Goal: Information Seeking & Learning: Compare options

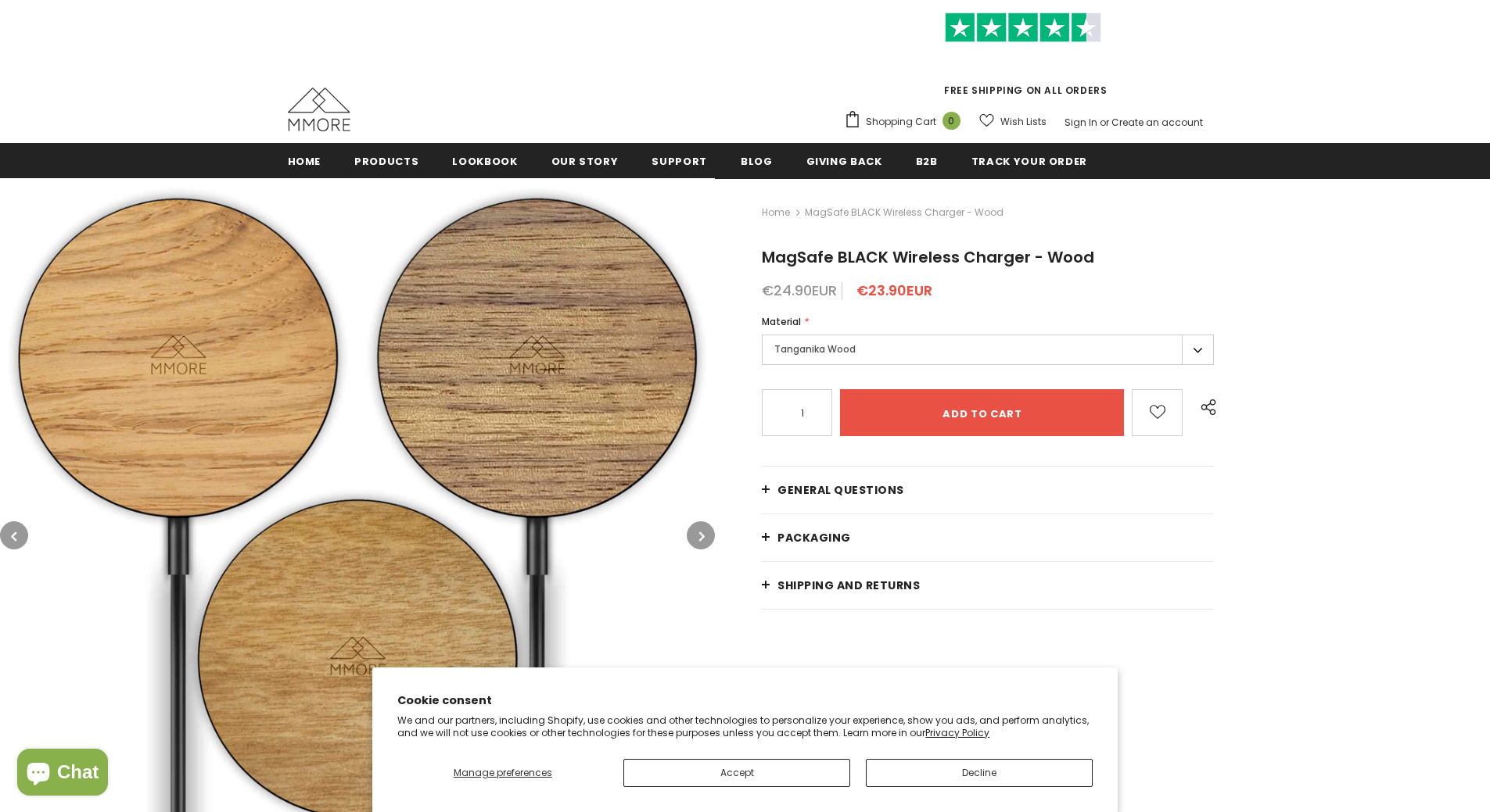
scroll to position [78, 0]
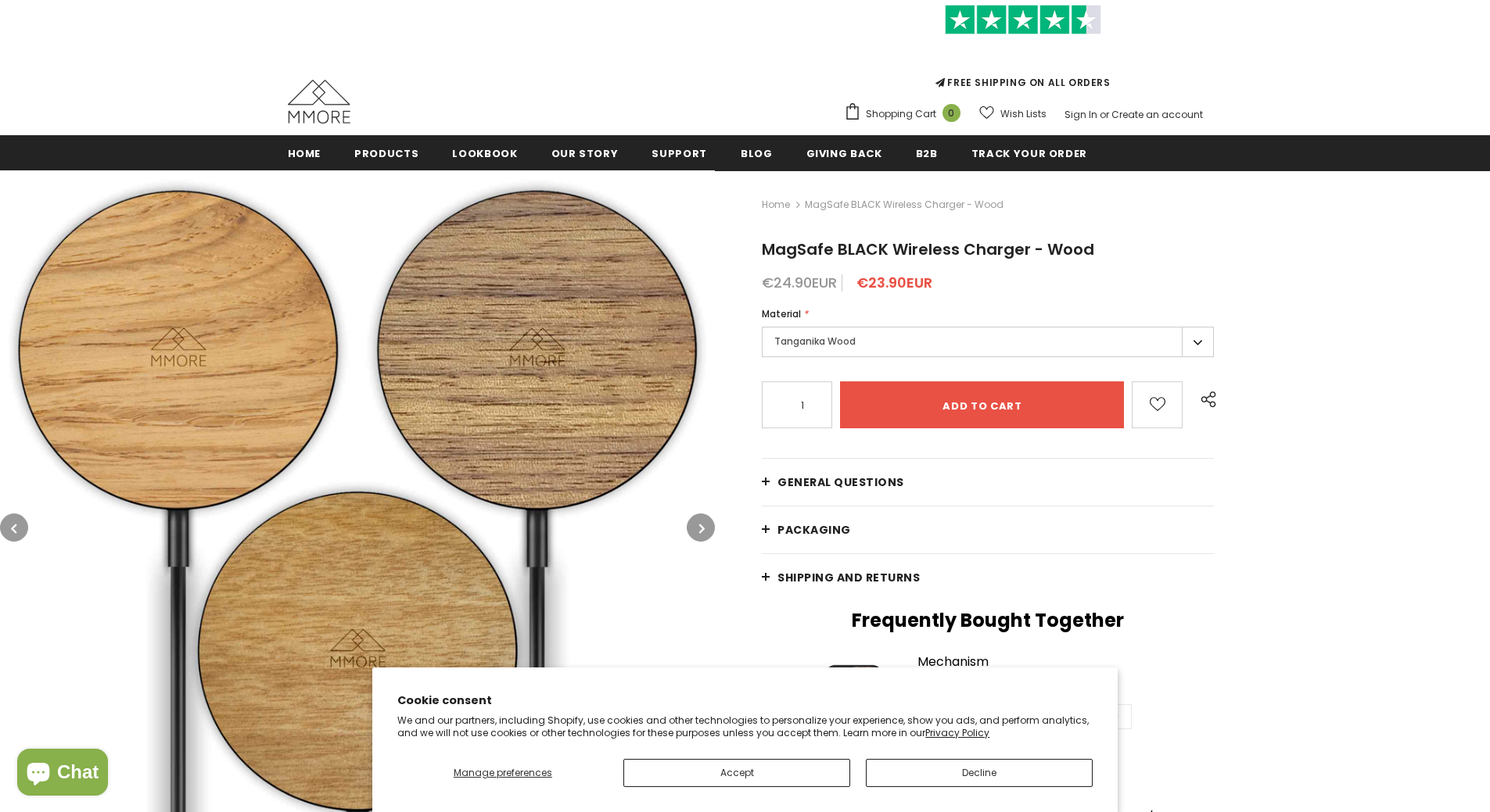
type input "0"
click at [936, 770] on button "Decline" at bounding box center [979, 773] width 226 height 28
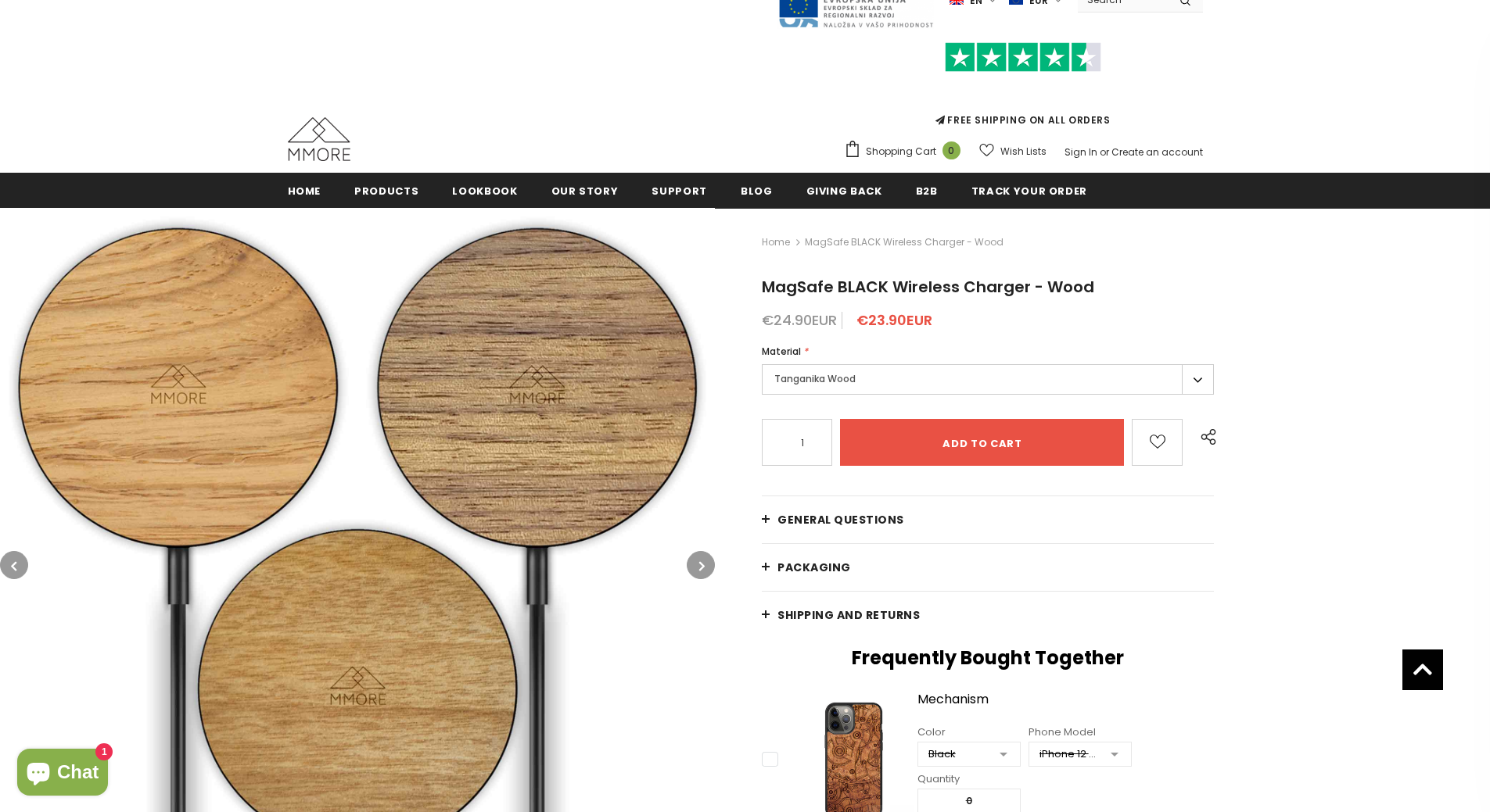
scroll to position [0, 0]
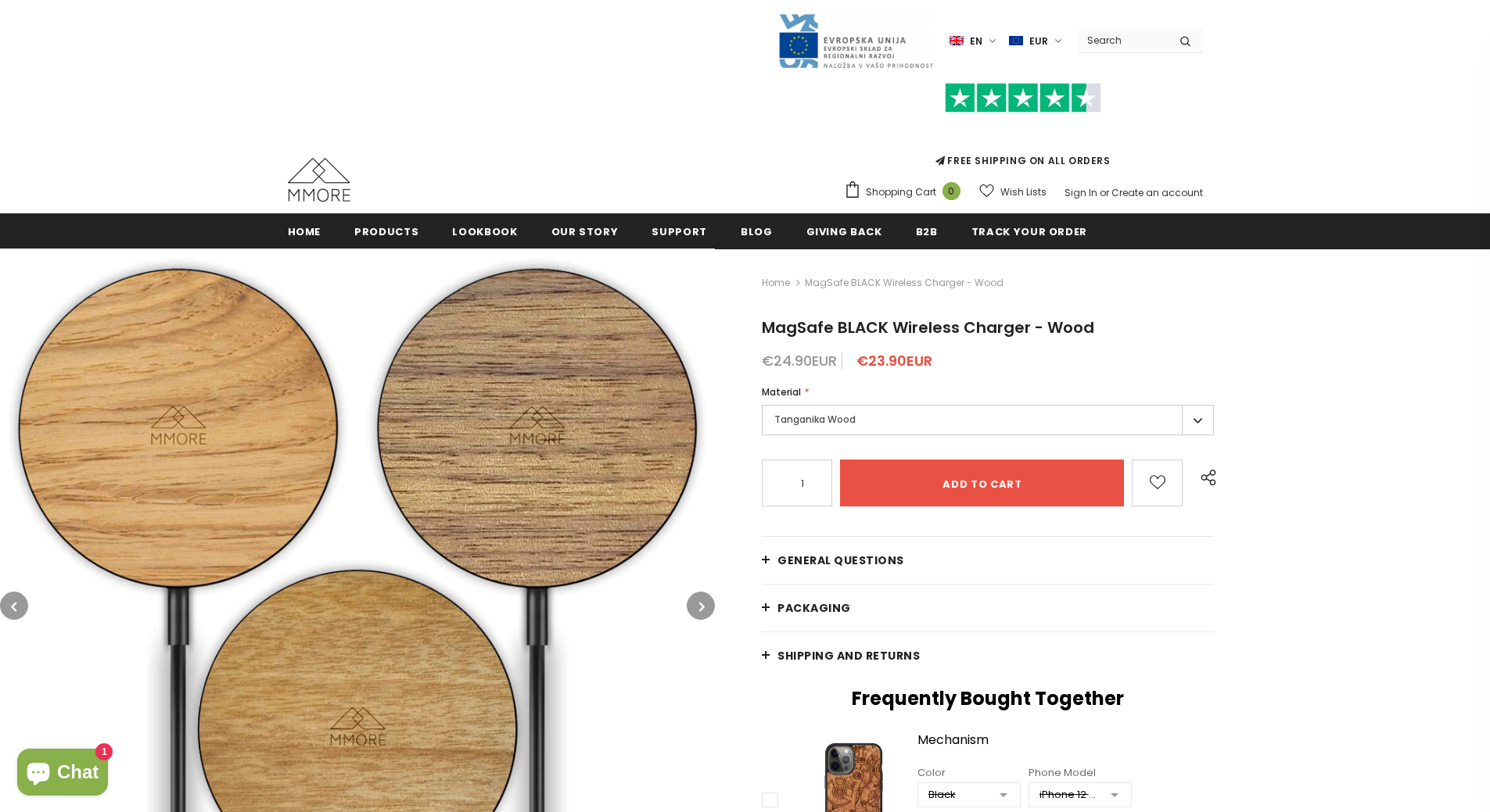
click at [1001, 37] on label "en" at bounding box center [975, 41] width 51 height 24
click at [966, 97] on span "de" at bounding box center [960, 95] width 11 height 12
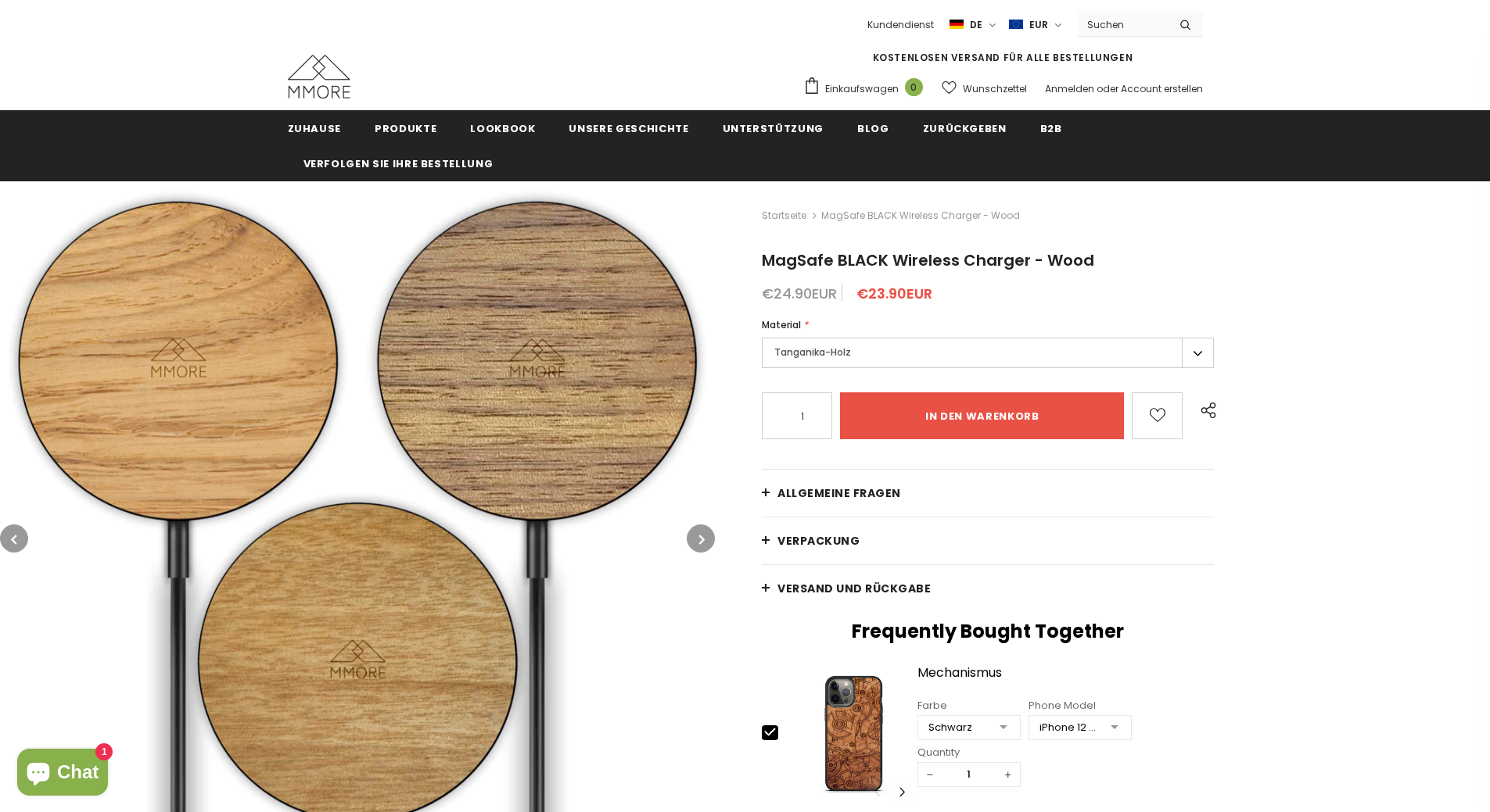
type input "0"
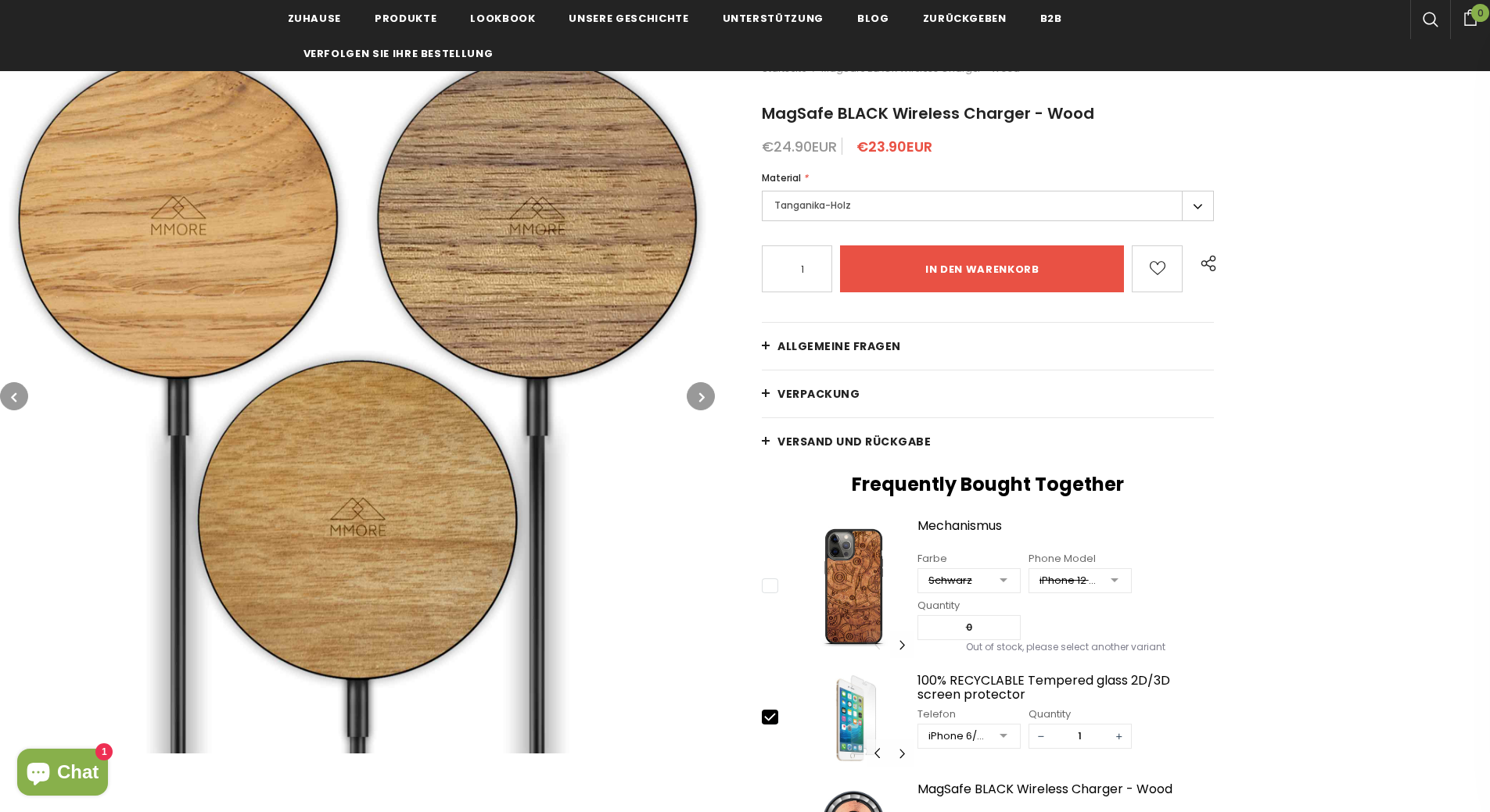
scroll to position [156, 0]
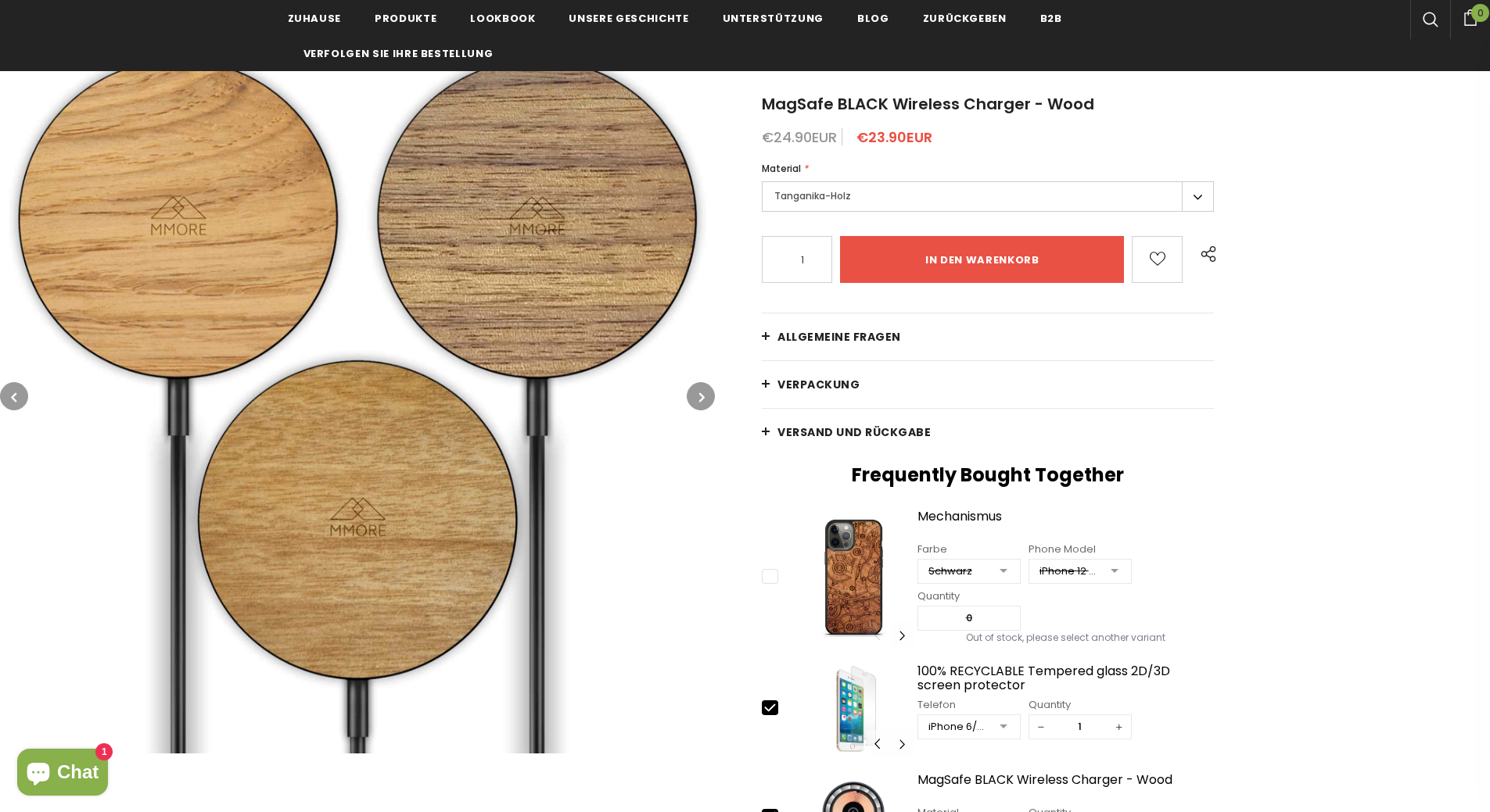
click at [824, 337] on span "Allgemeine Fragen" at bounding box center [840, 336] width 124 height 15
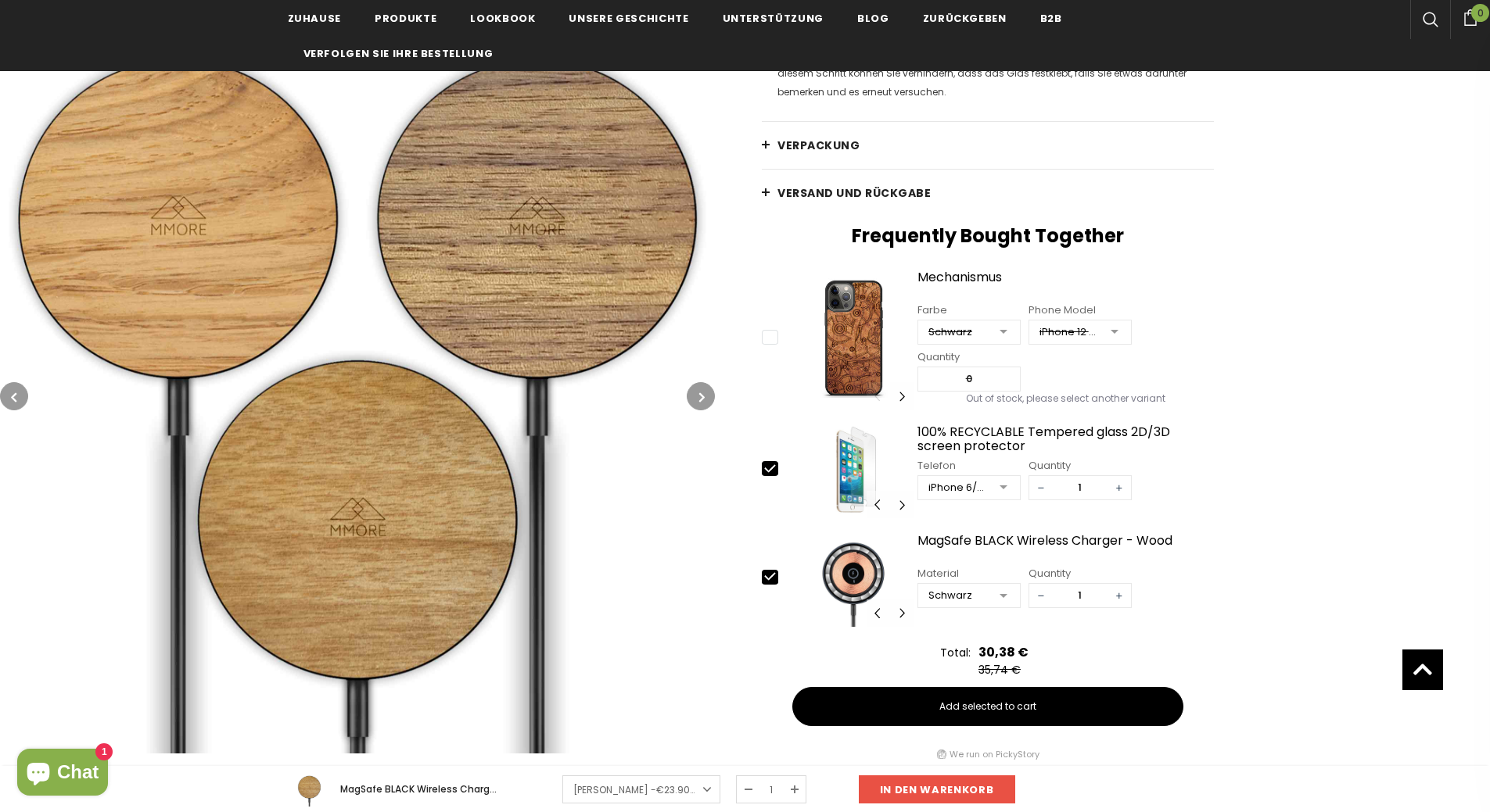
scroll to position [2423, 0]
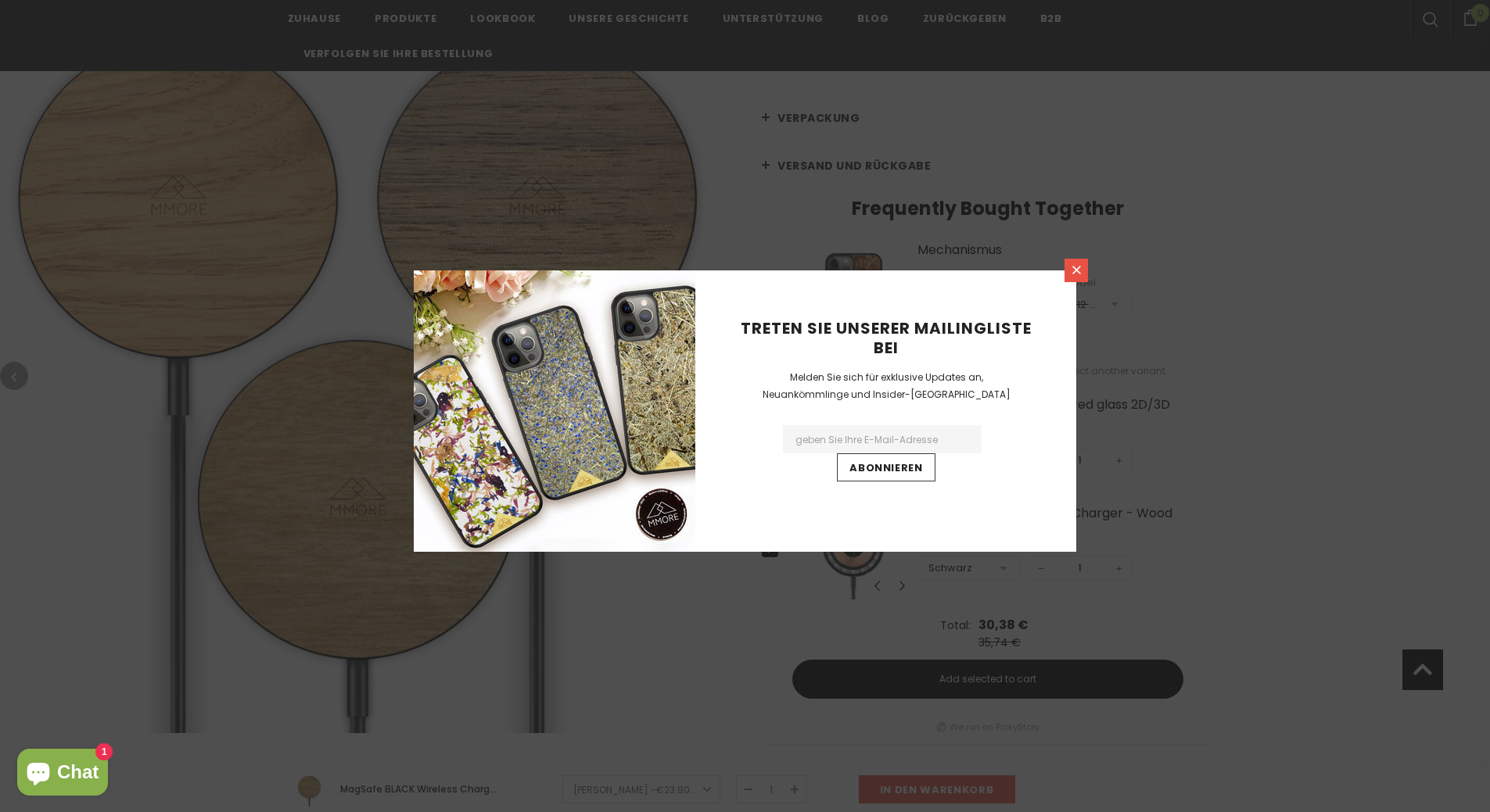
click at [1085, 271] on link at bounding box center [1076, 270] width 24 height 24
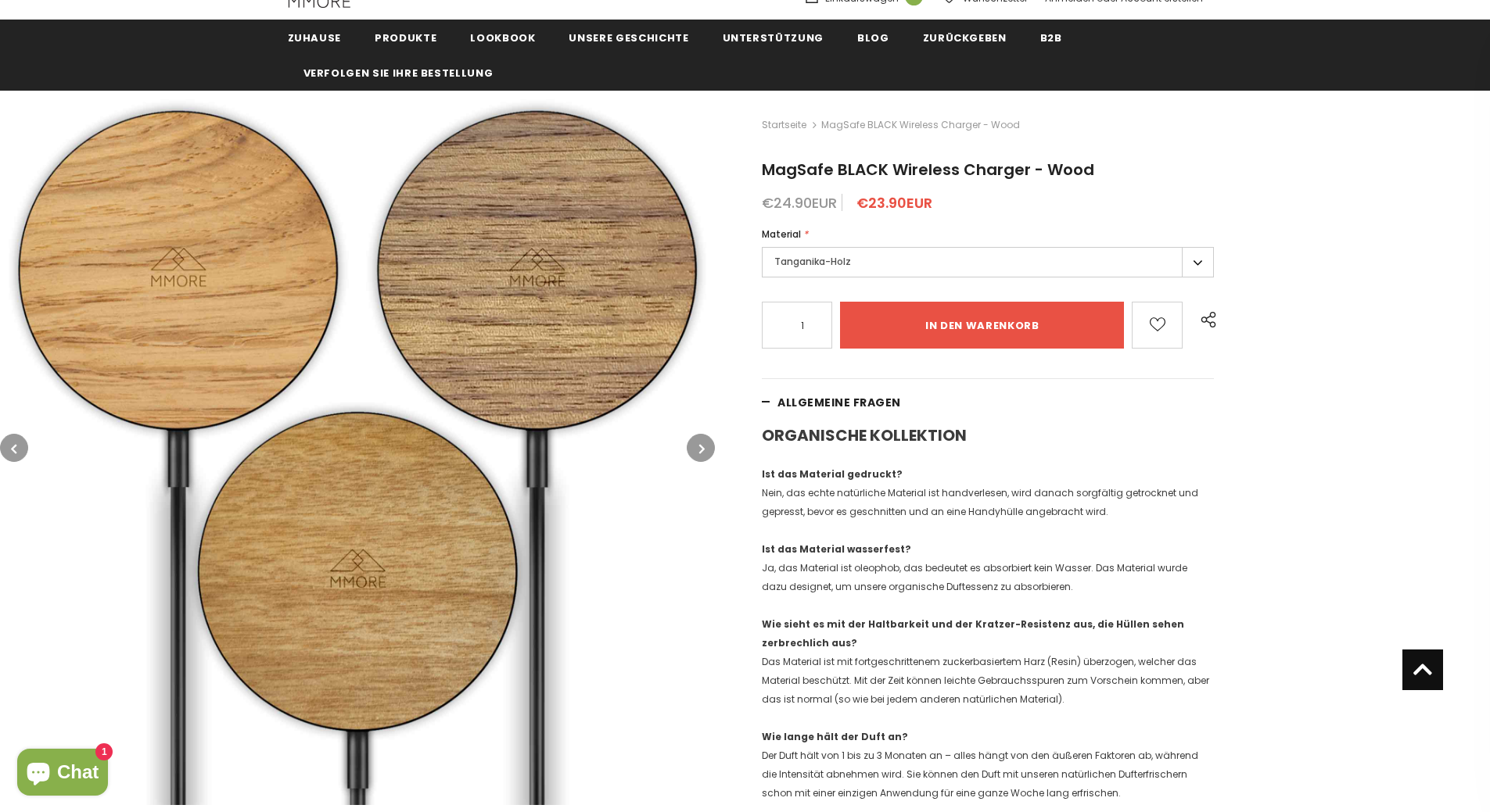
scroll to position [0, 0]
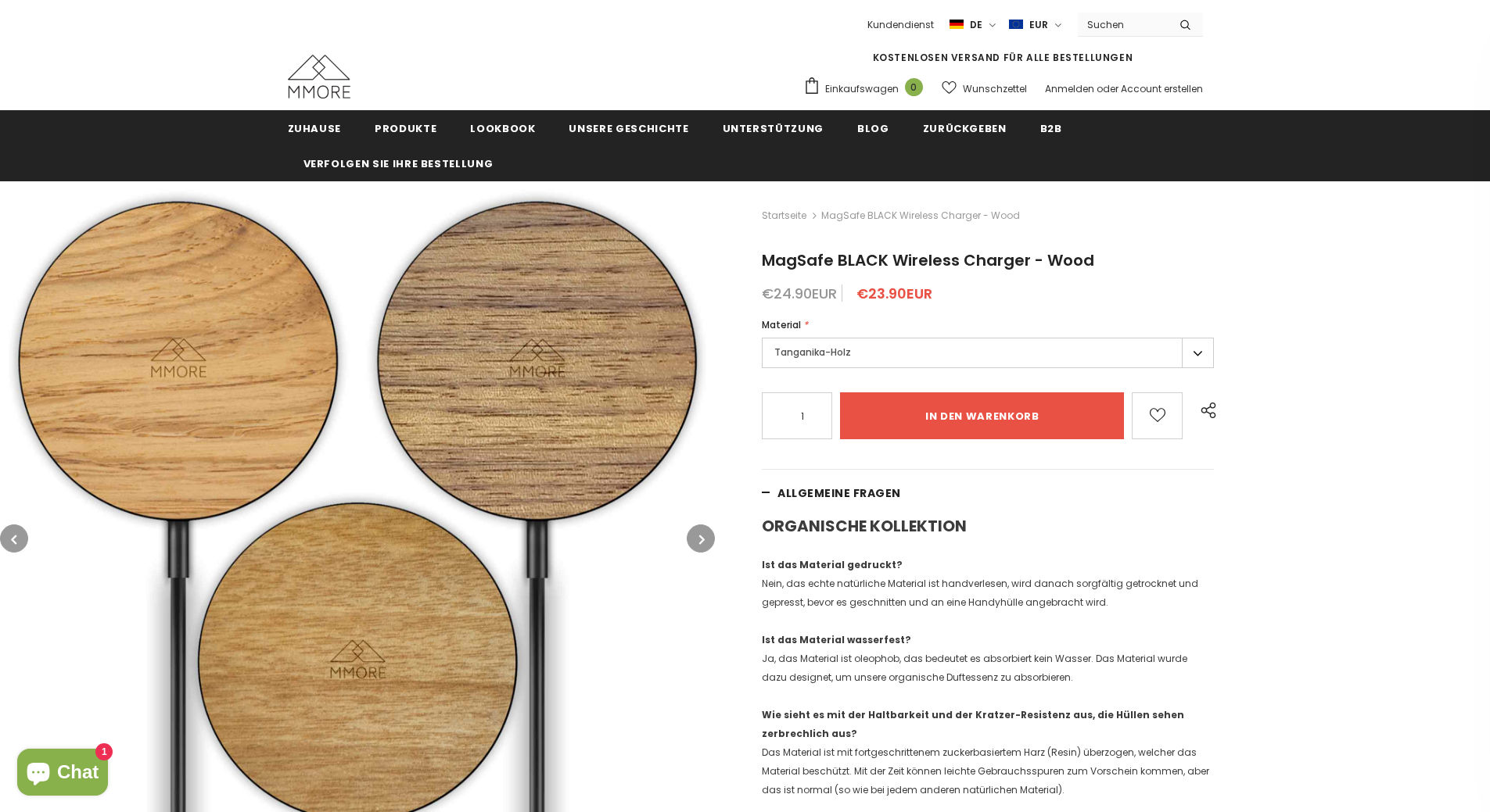
click at [767, 493] on link "Allgemeine Fragen" at bounding box center [987, 492] width 452 height 47
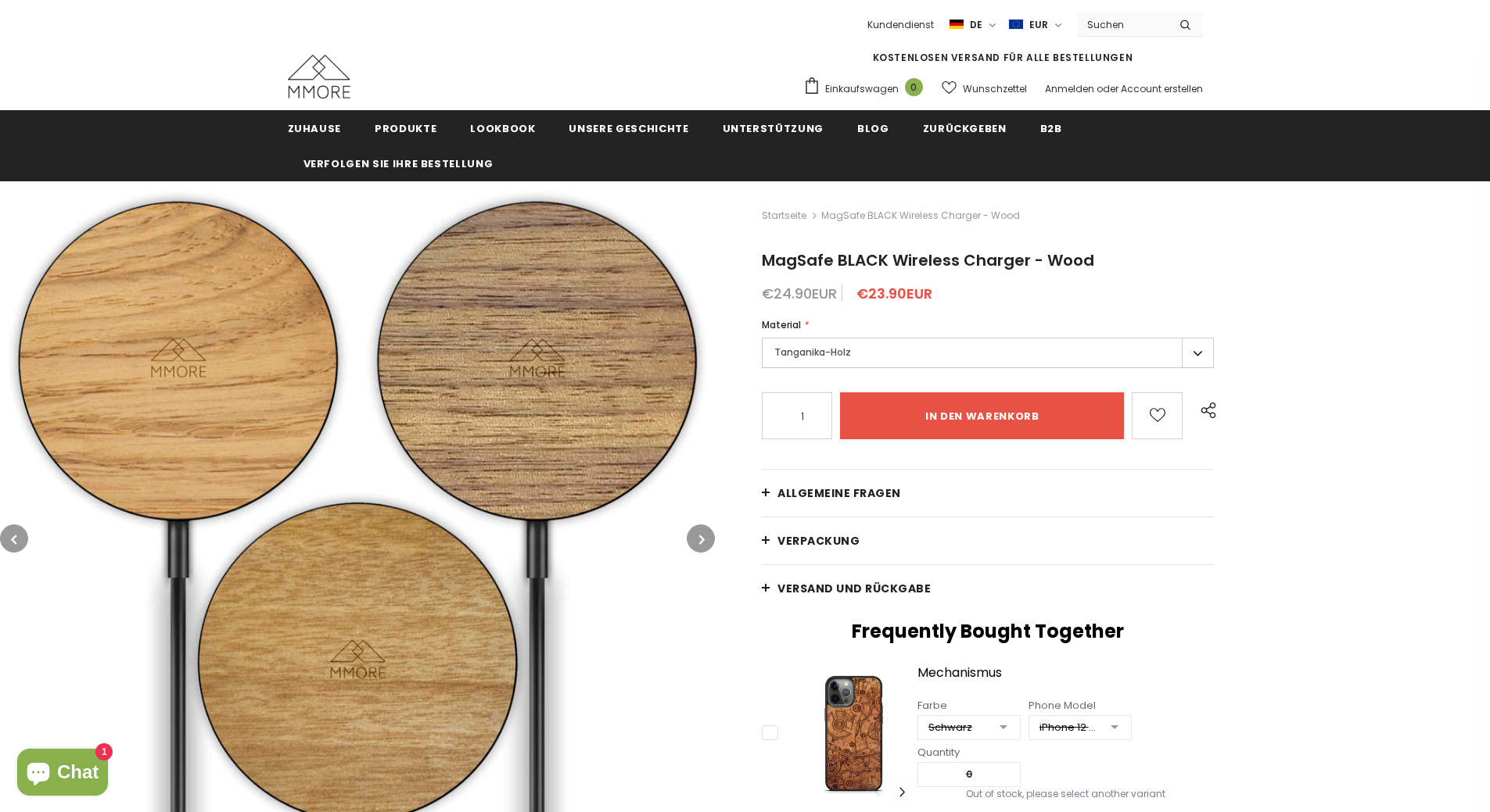
click at [1203, 348] on label "Tanganika-Holz" at bounding box center [987, 353] width 452 height 31
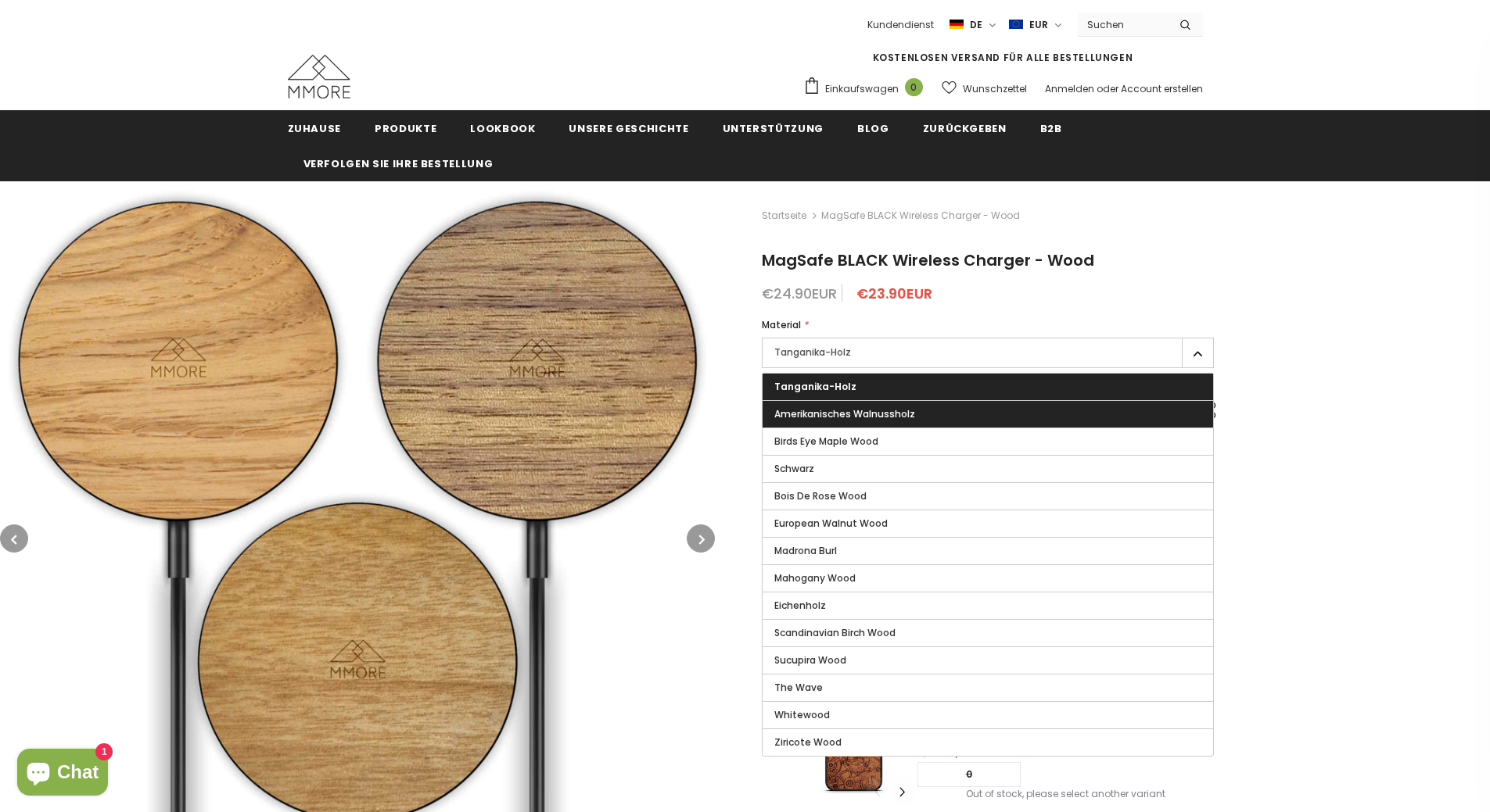
click at [985, 418] on label "Amerikanisches Walnussholz" at bounding box center [987, 414] width 450 height 26
click at [0, 0] on input "Amerikanisches Walnussholz" at bounding box center [0, 0] width 0 height 0
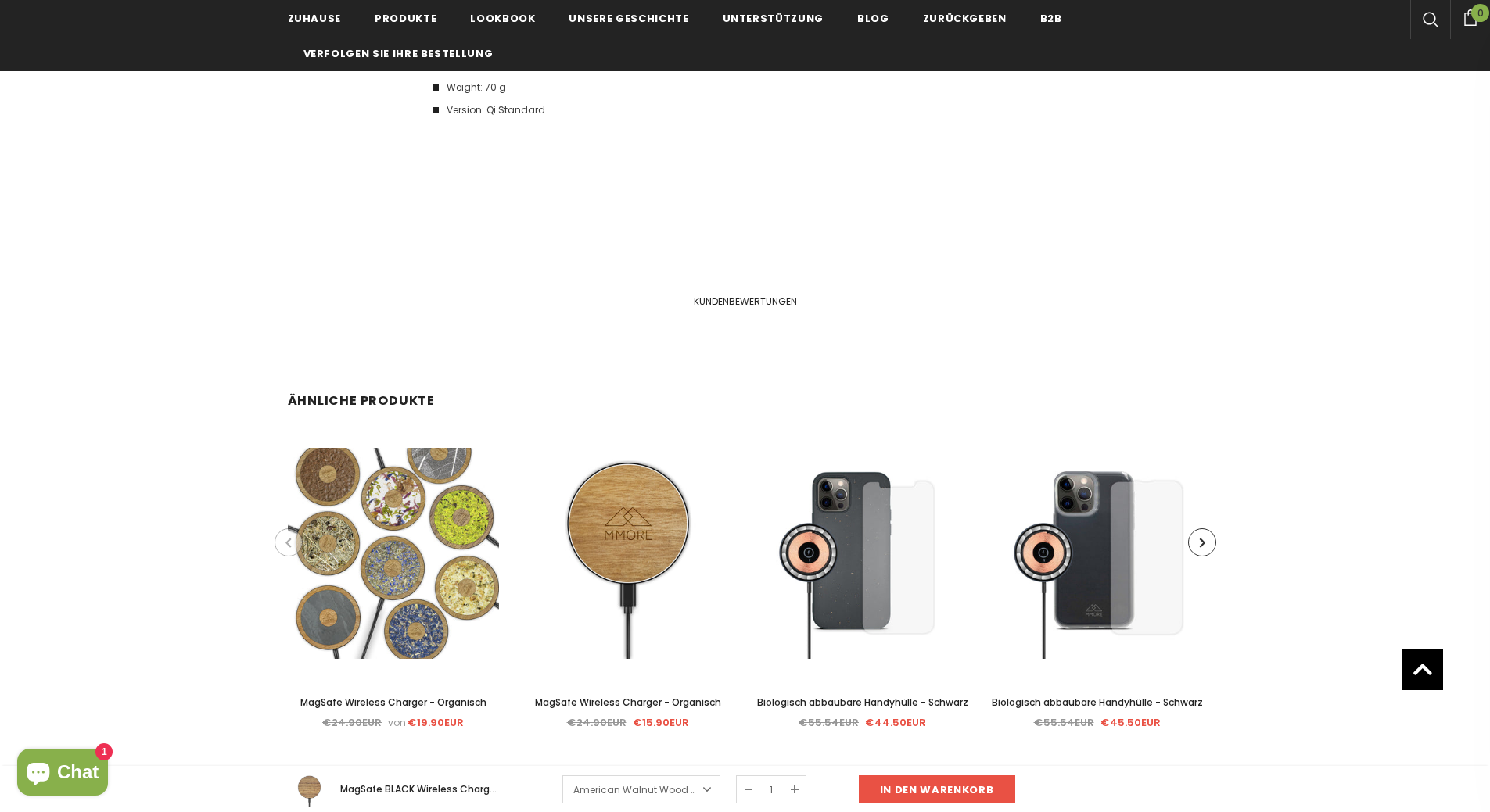
scroll to position [2501, 0]
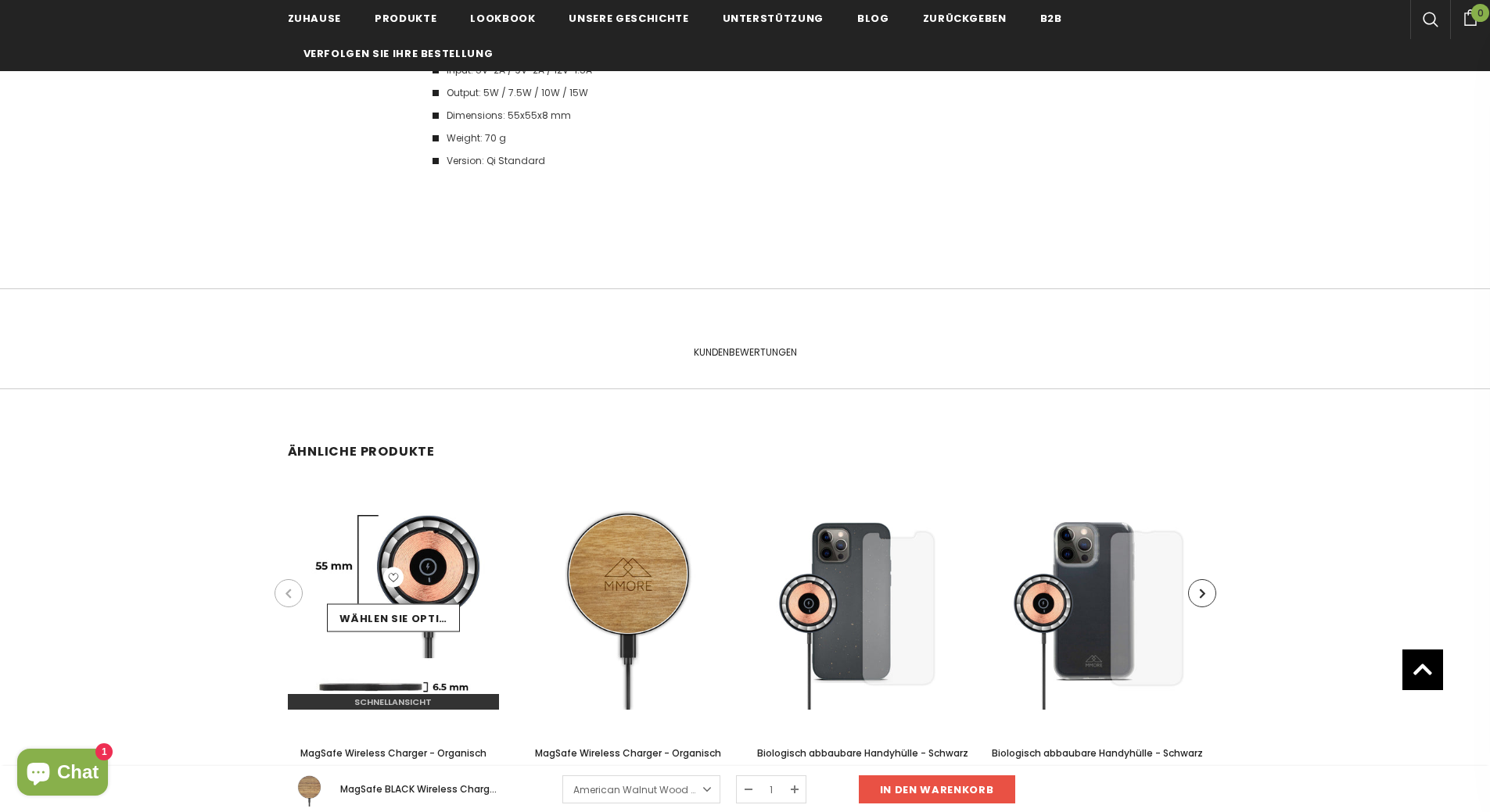
click at [375, 555] on img at bounding box center [393, 603] width 211 height 211
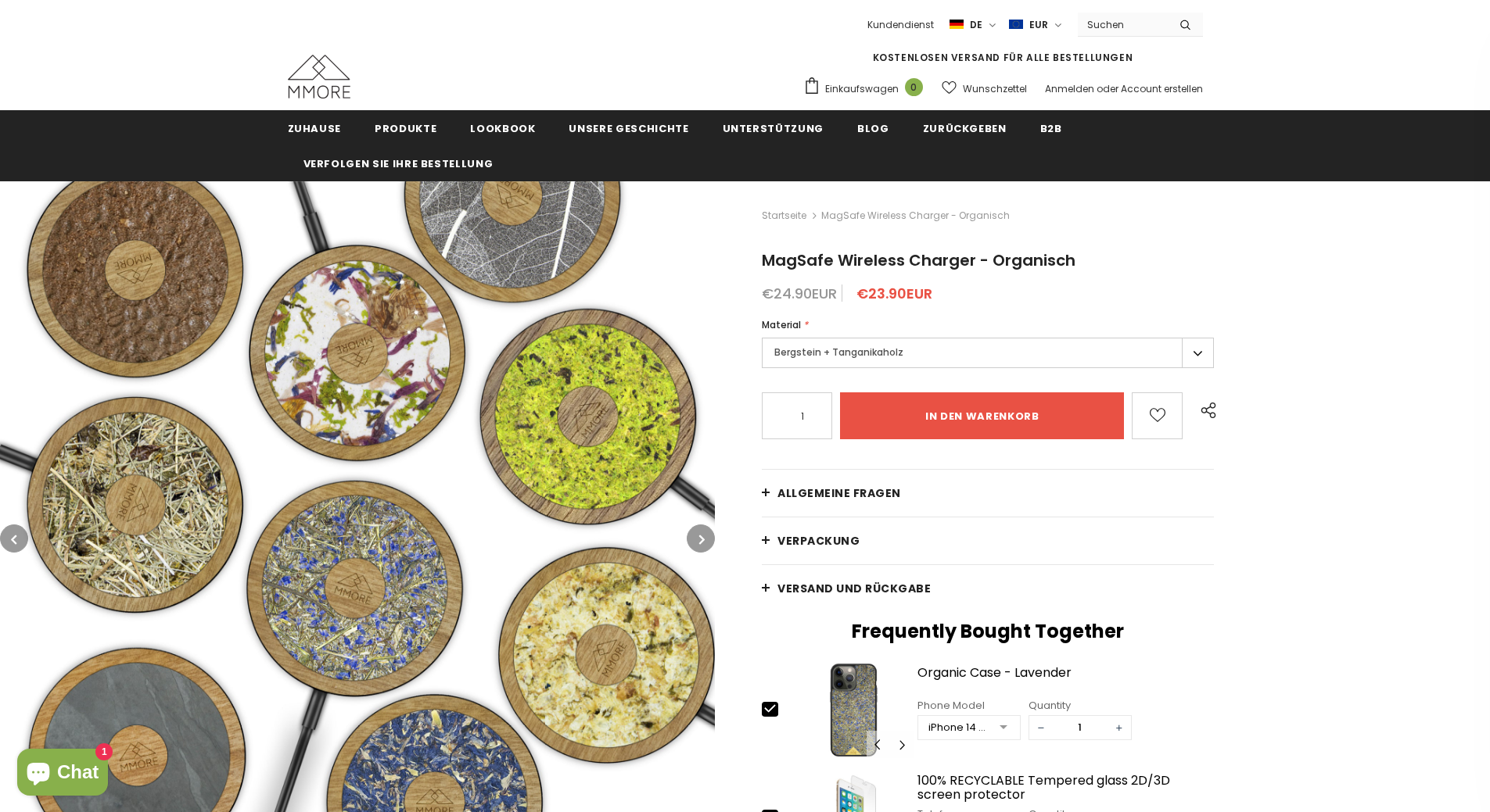
click at [992, 359] on label "Bergstein + Tanganikaholz" at bounding box center [987, 353] width 452 height 31
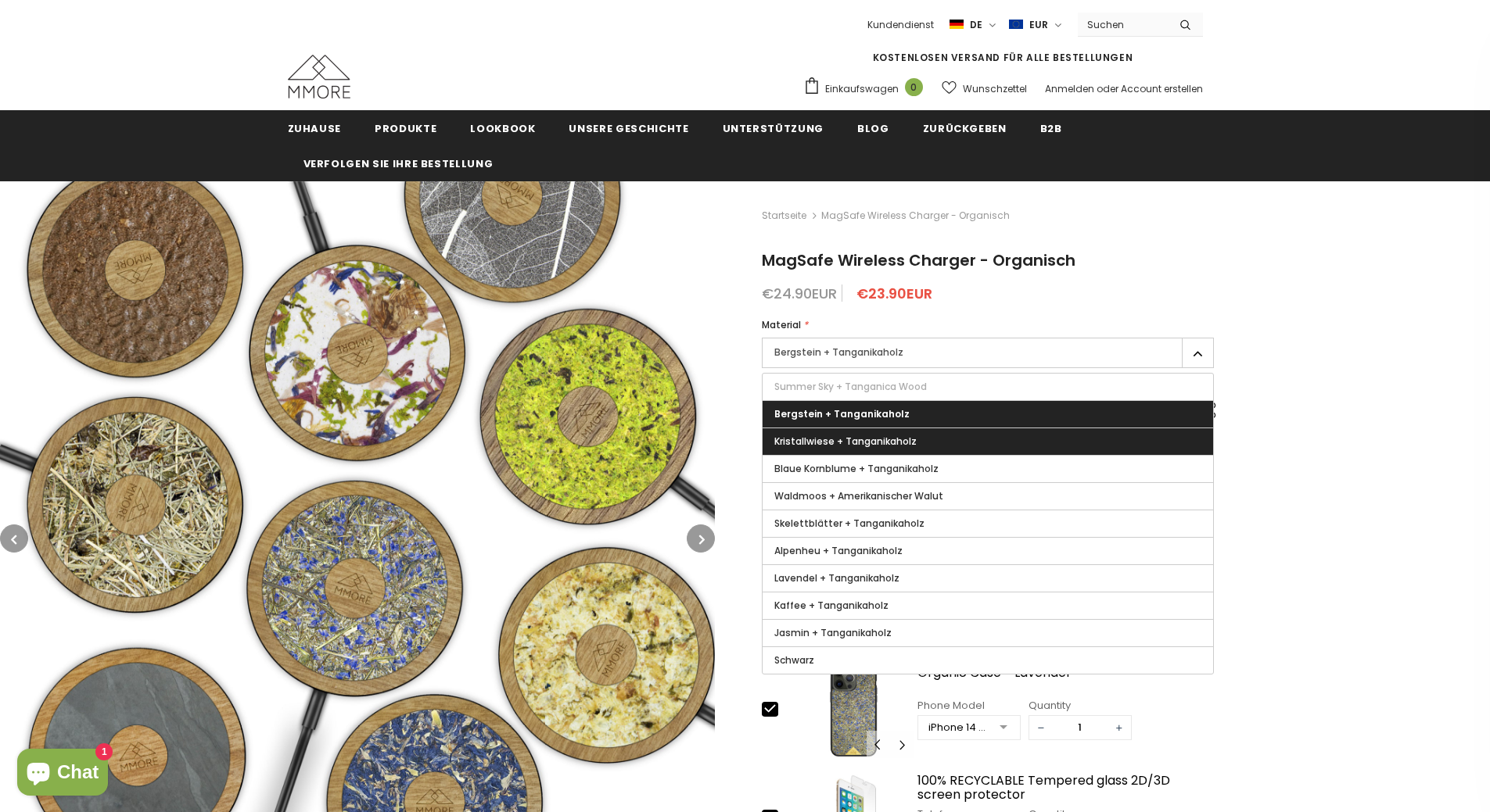
click at [961, 436] on label "Kristallwiese + Tanganikaholz" at bounding box center [987, 441] width 450 height 26
click at [0, 0] on input "Kristallwiese + Tanganikaholz" at bounding box center [0, 0] width 0 height 0
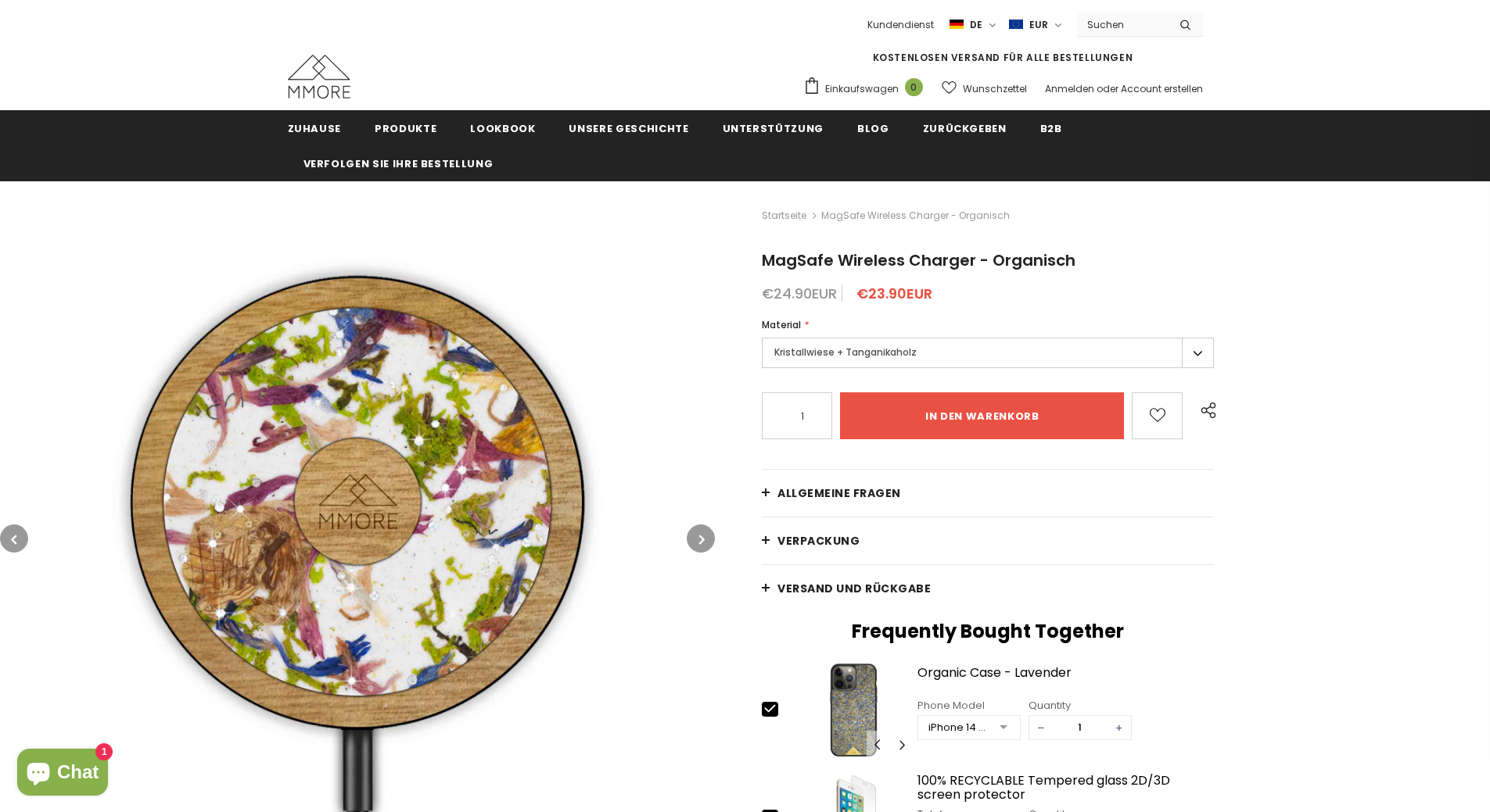
click at [762, 586] on link "Versand und Rückgabe" at bounding box center [987, 588] width 452 height 47
click at [955, 348] on label "Kristallwiese + Tanganikaholz" at bounding box center [987, 353] width 452 height 31
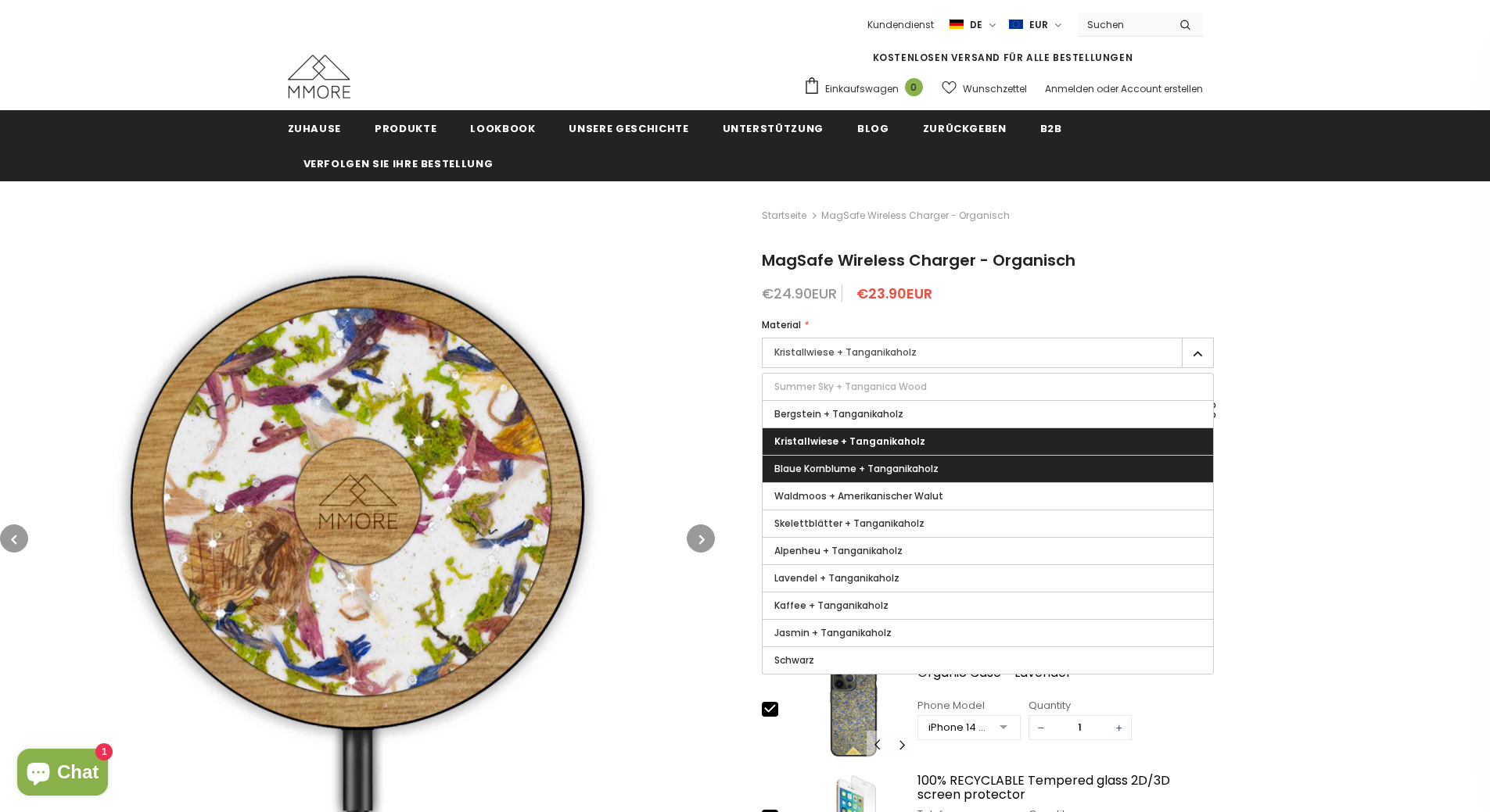
click at [963, 464] on label "Blaue Kornblume + Tanganikaholz" at bounding box center [987, 469] width 450 height 26
click at [0, 0] on input "Blaue Kornblume + Tanganikaholz" at bounding box center [0, 0] width 0 height 0
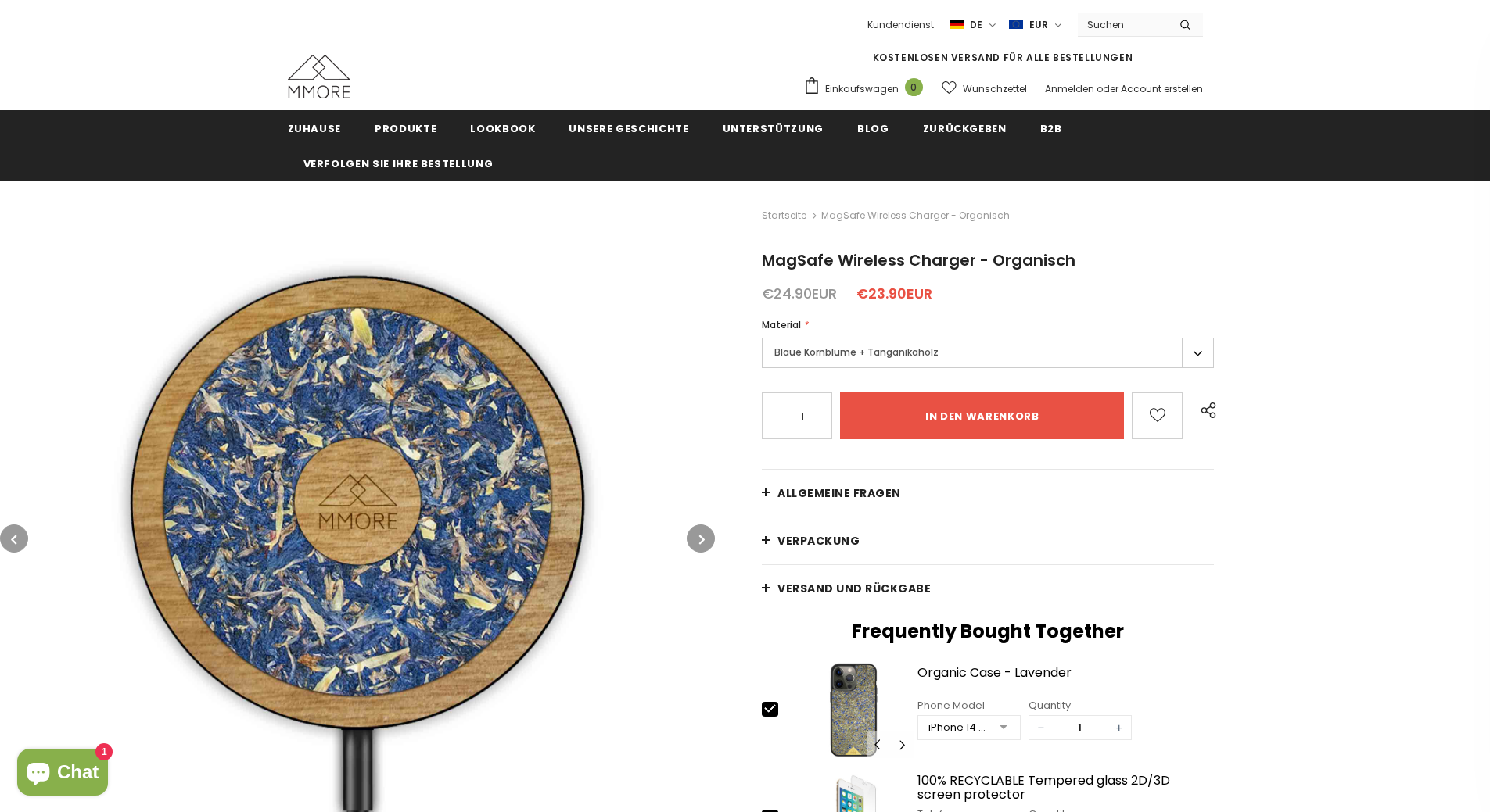
click at [981, 353] on label "Blaue Kornblume + Tanganikaholz" at bounding box center [987, 353] width 452 height 31
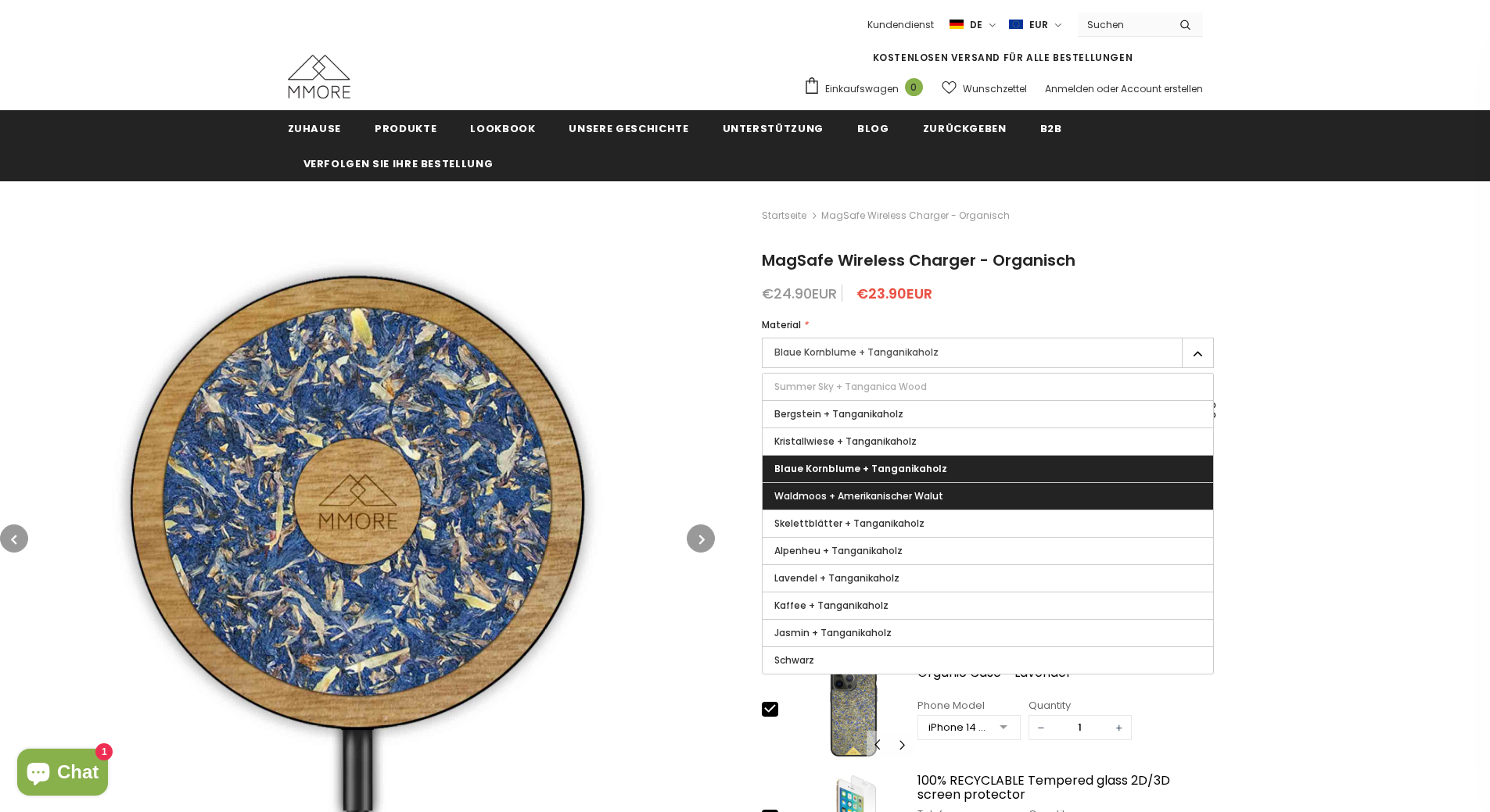
click at [959, 482] on li "Waldmoos + Amerikanischer Walut" at bounding box center [987, 496] width 450 height 27
click at [957, 492] on label "Waldmoos + Amerikanischer Walut" at bounding box center [987, 496] width 450 height 26
click at [0, 0] on input "Waldmoos + Amerikanischer Walut" at bounding box center [0, 0] width 0 height 0
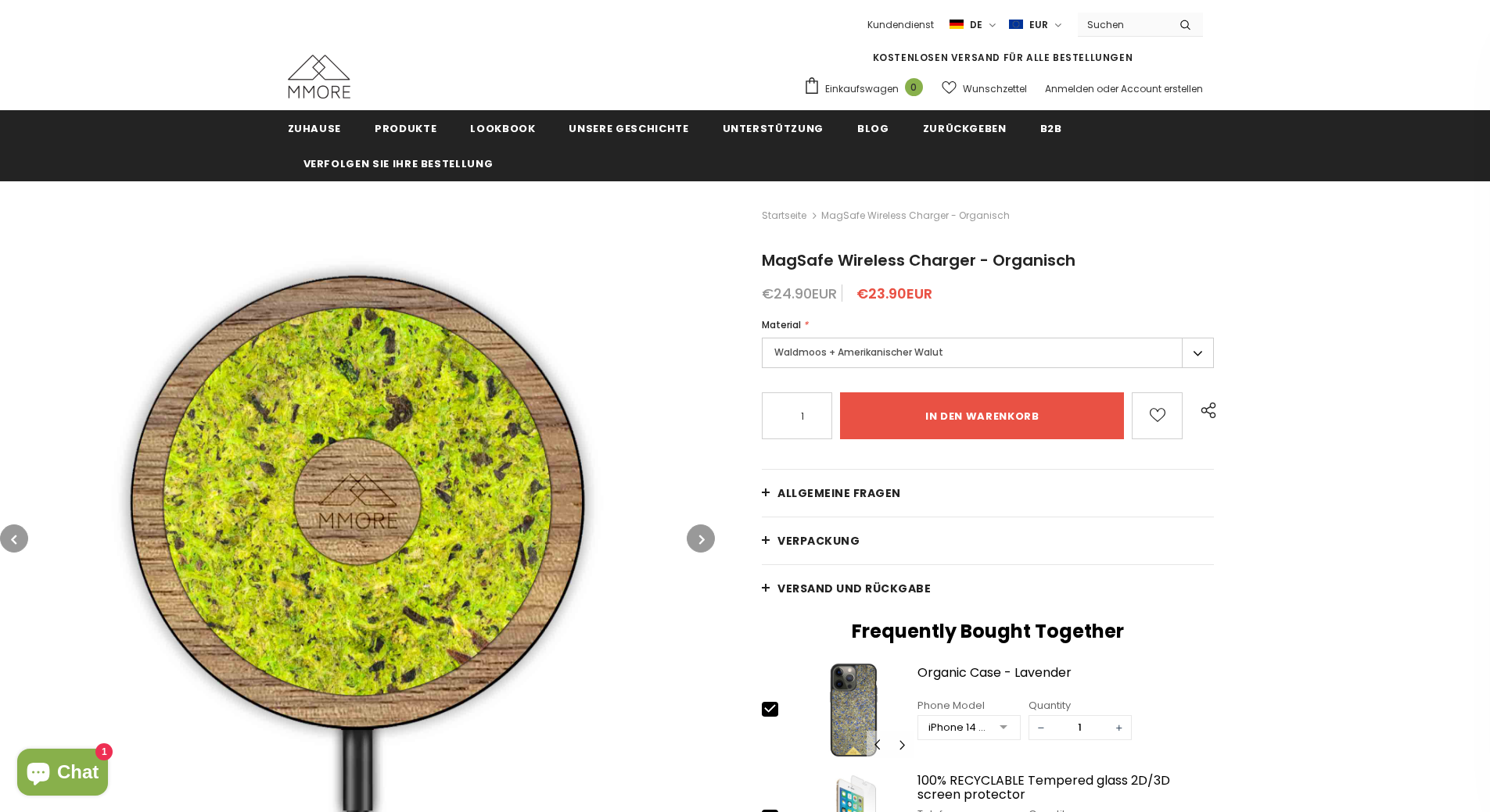
click at [977, 342] on label "Waldmoos + Amerikanischer Walut" at bounding box center [987, 353] width 452 height 31
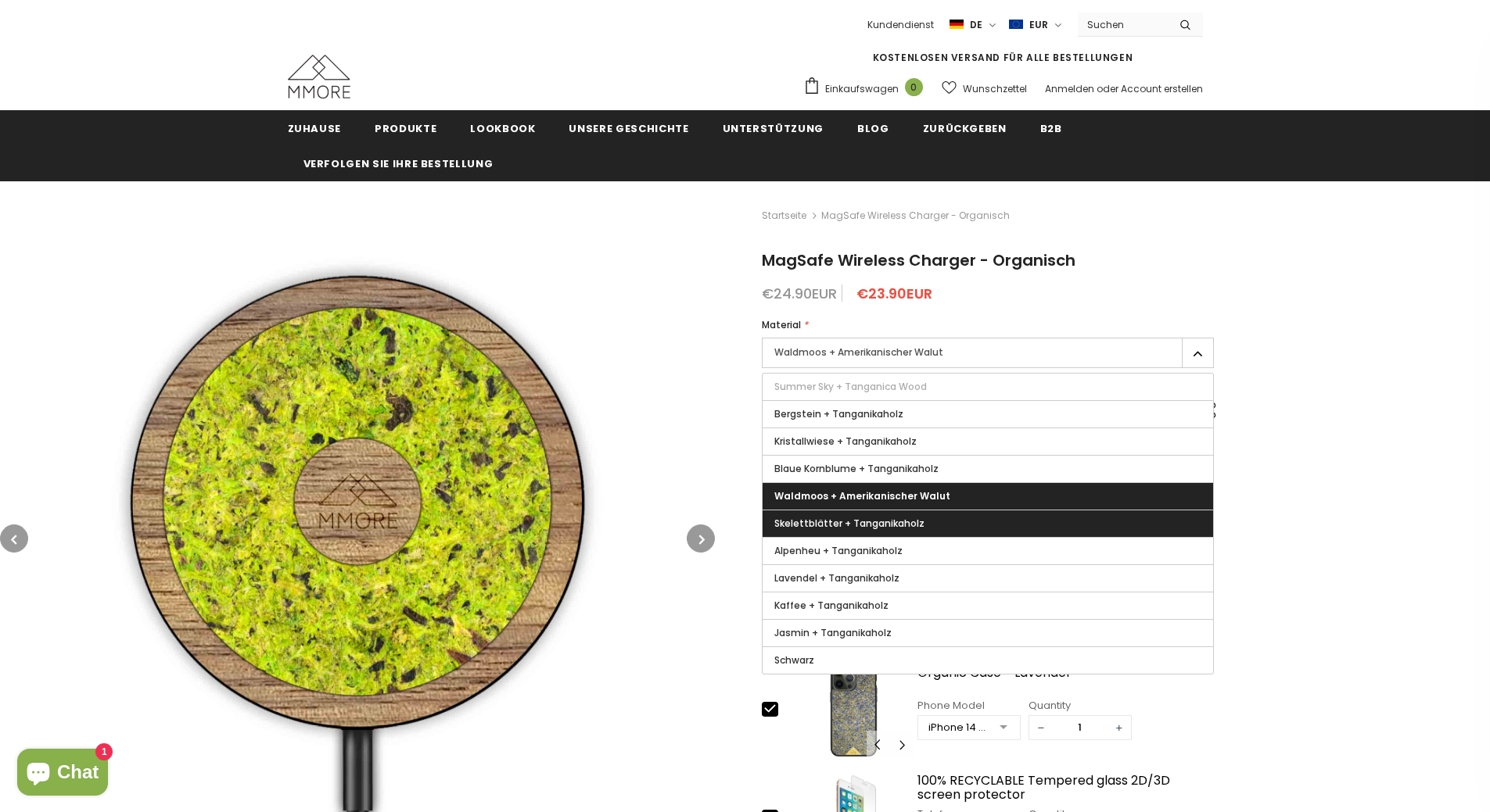
click at [912, 523] on span "Skelettblätter + Tanganikaholz" at bounding box center [849, 524] width 150 height 14
click at [0, 0] on input "Skelettblätter + Tanganikaholz" at bounding box center [0, 0] width 0 height 0
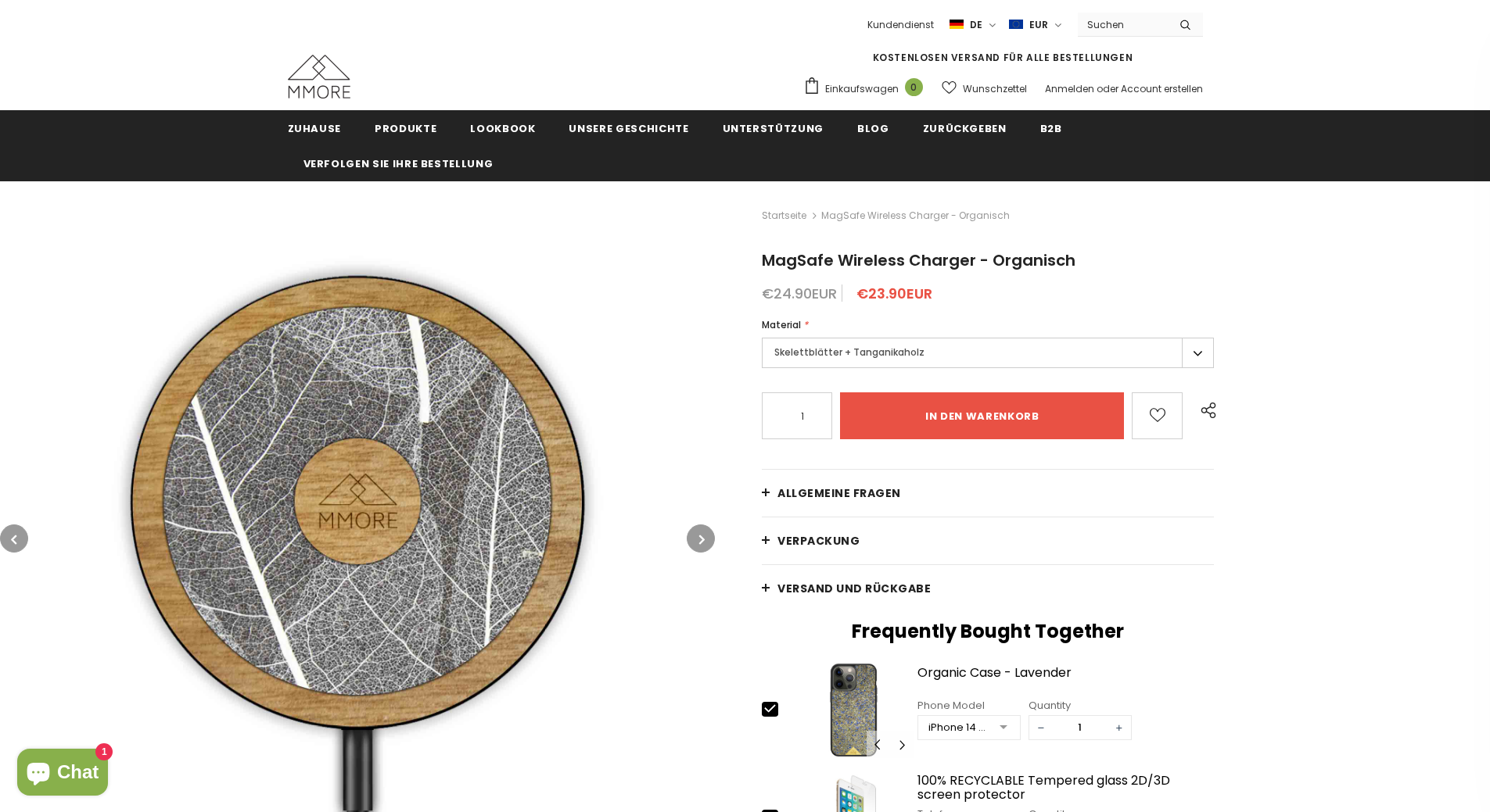
click at [917, 364] on label "Skelettblätter + Tanganikaholz" at bounding box center [987, 353] width 452 height 31
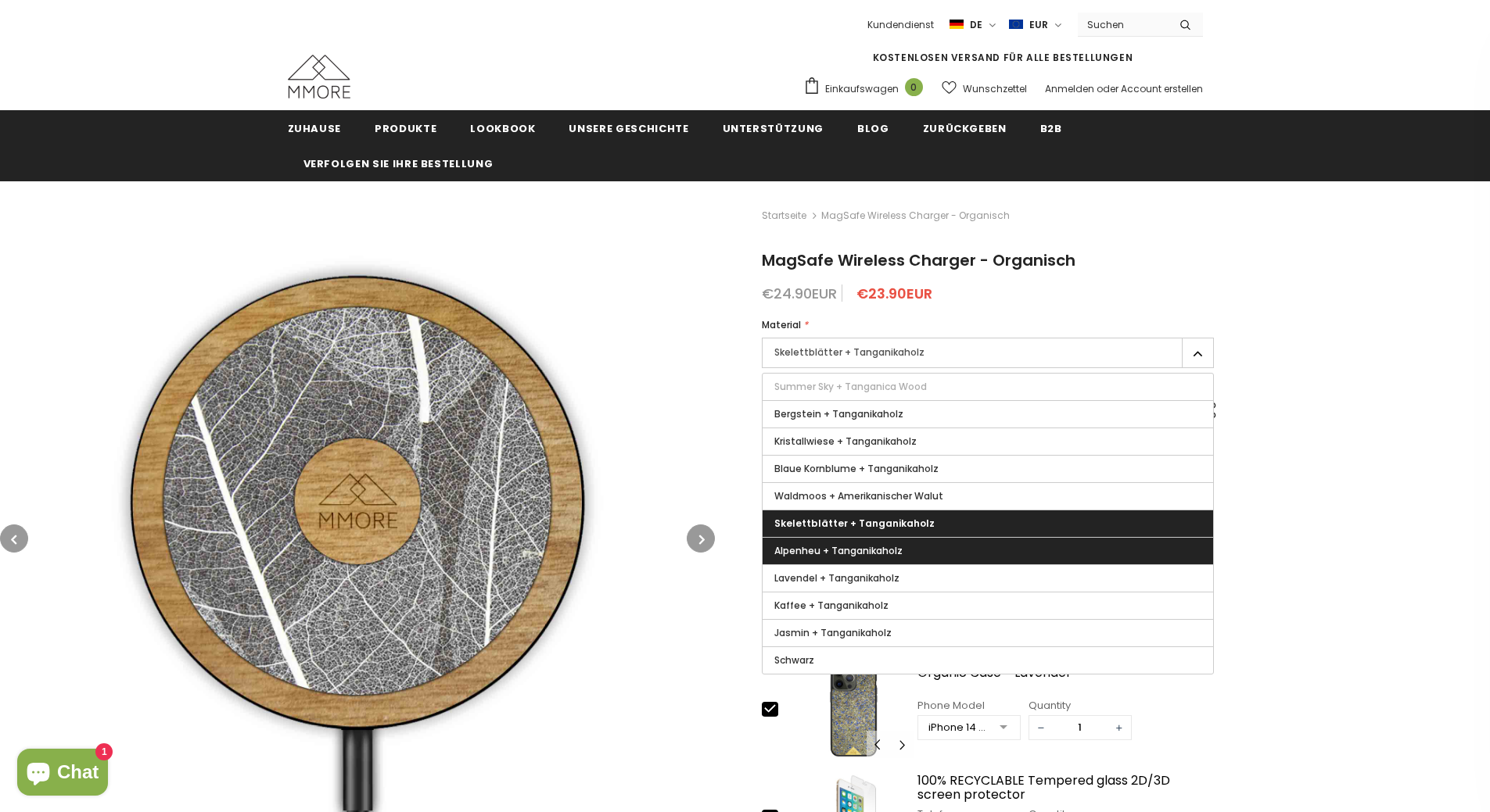
click at [867, 553] on span "Alpenheu + Tanganikaholz" at bounding box center [838, 551] width 128 height 14
click at [0, 0] on input "Alpenheu + Tanganikaholz" at bounding box center [0, 0] width 0 height 0
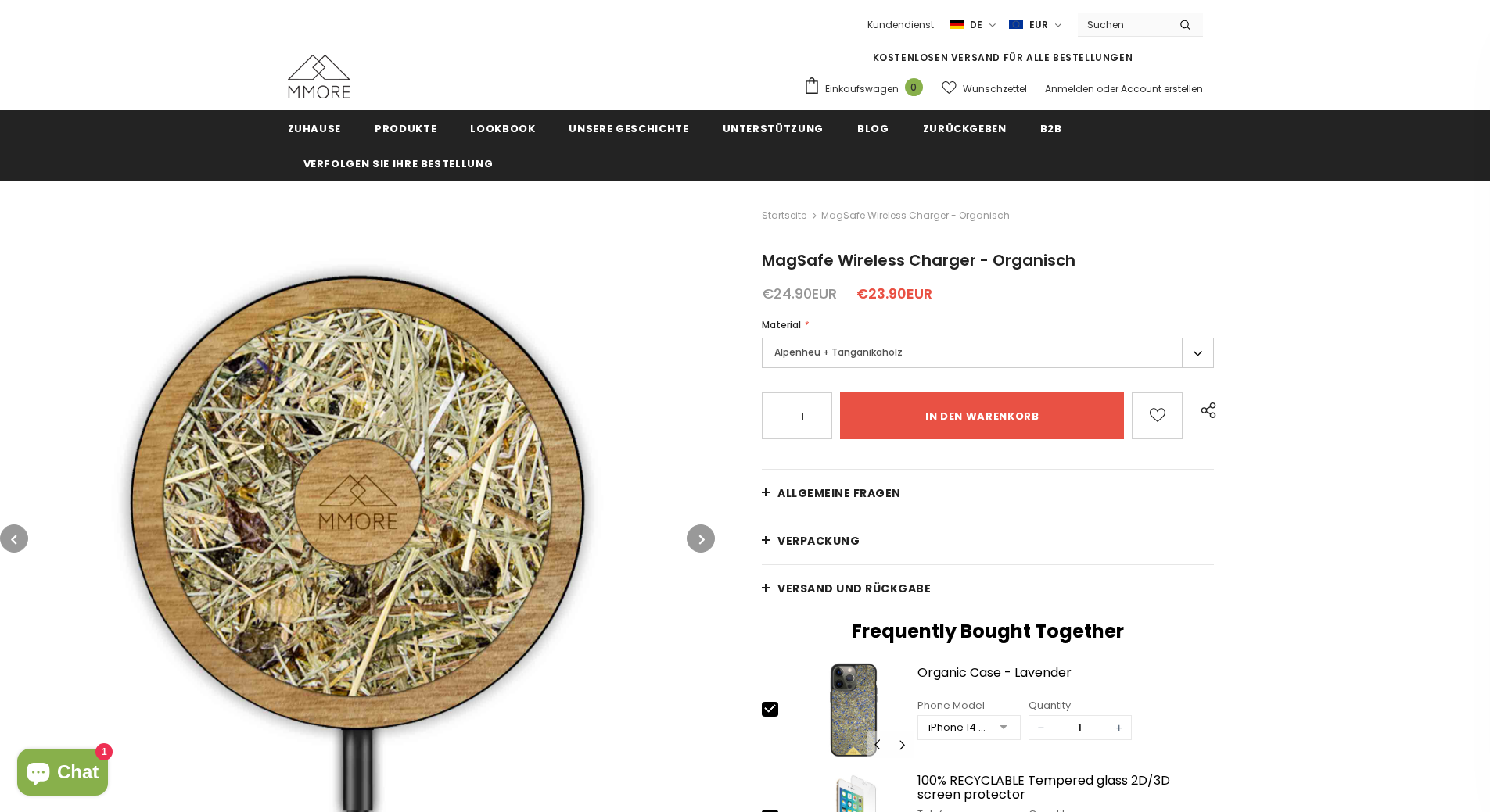
click at [891, 349] on label "Alpenheu + Tanganikaholz" at bounding box center [987, 353] width 452 height 31
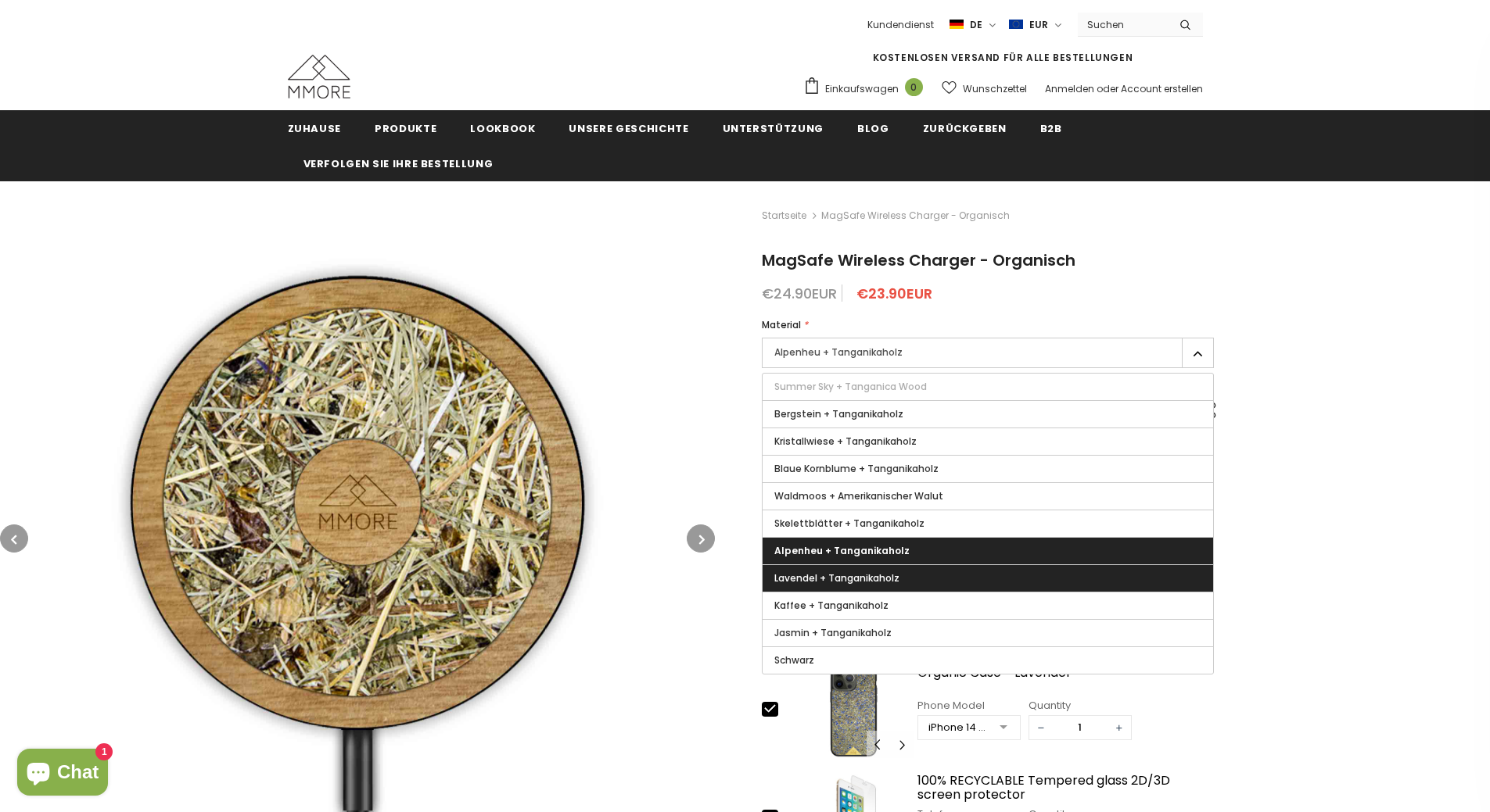
click at [867, 570] on label "Lavendel + Tanganikaholz" at bounding box center [987, 578] width 450 height 26
click at [0, 0] on input "Lavendel + Tanganikaholz" at bounding box center [0, 0] width 0 height 0
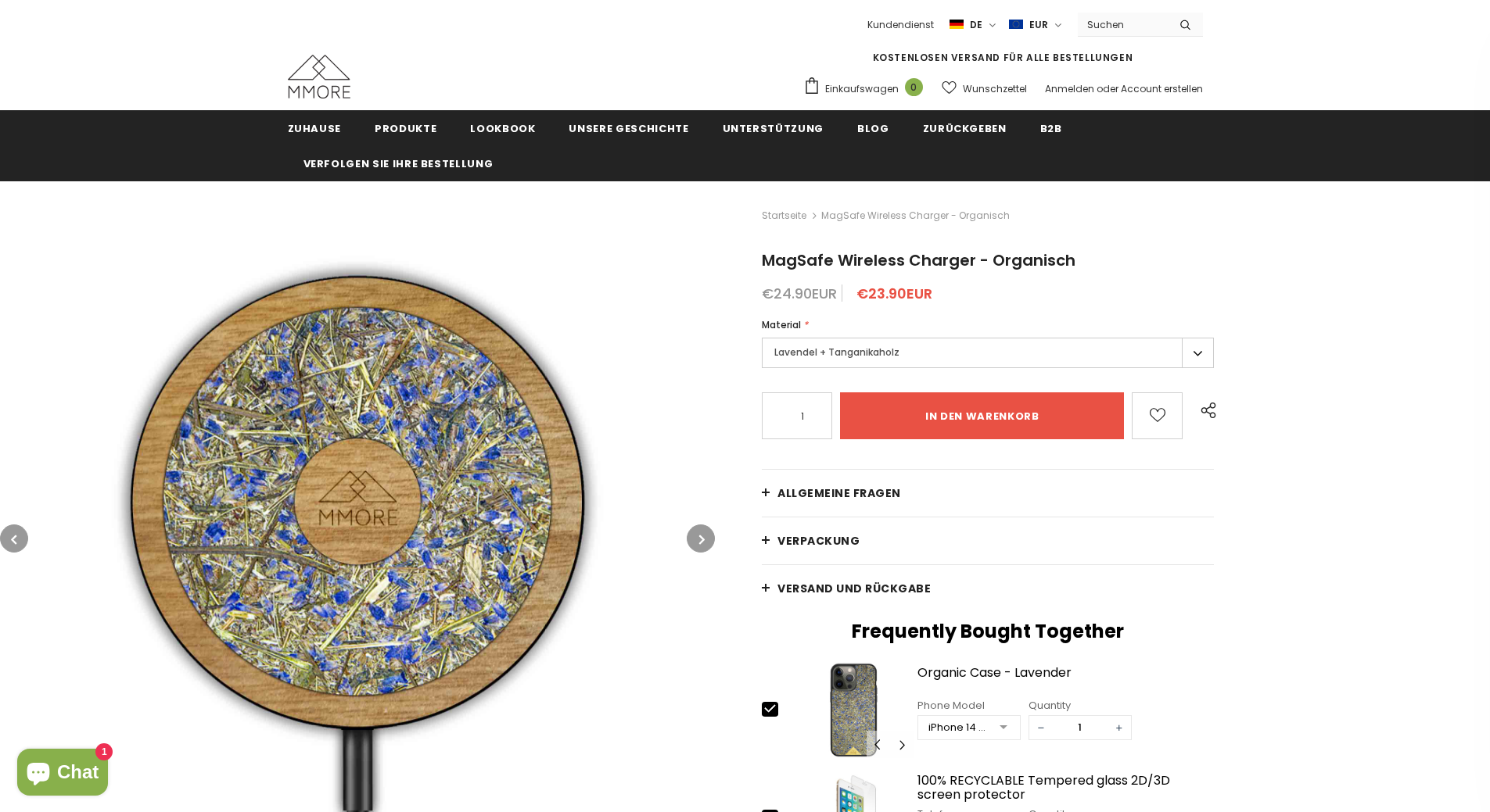
click at [885, 364] on label "Lavendel + Tanganikaholz" at bounding box center [987, 353] width 452 height 31
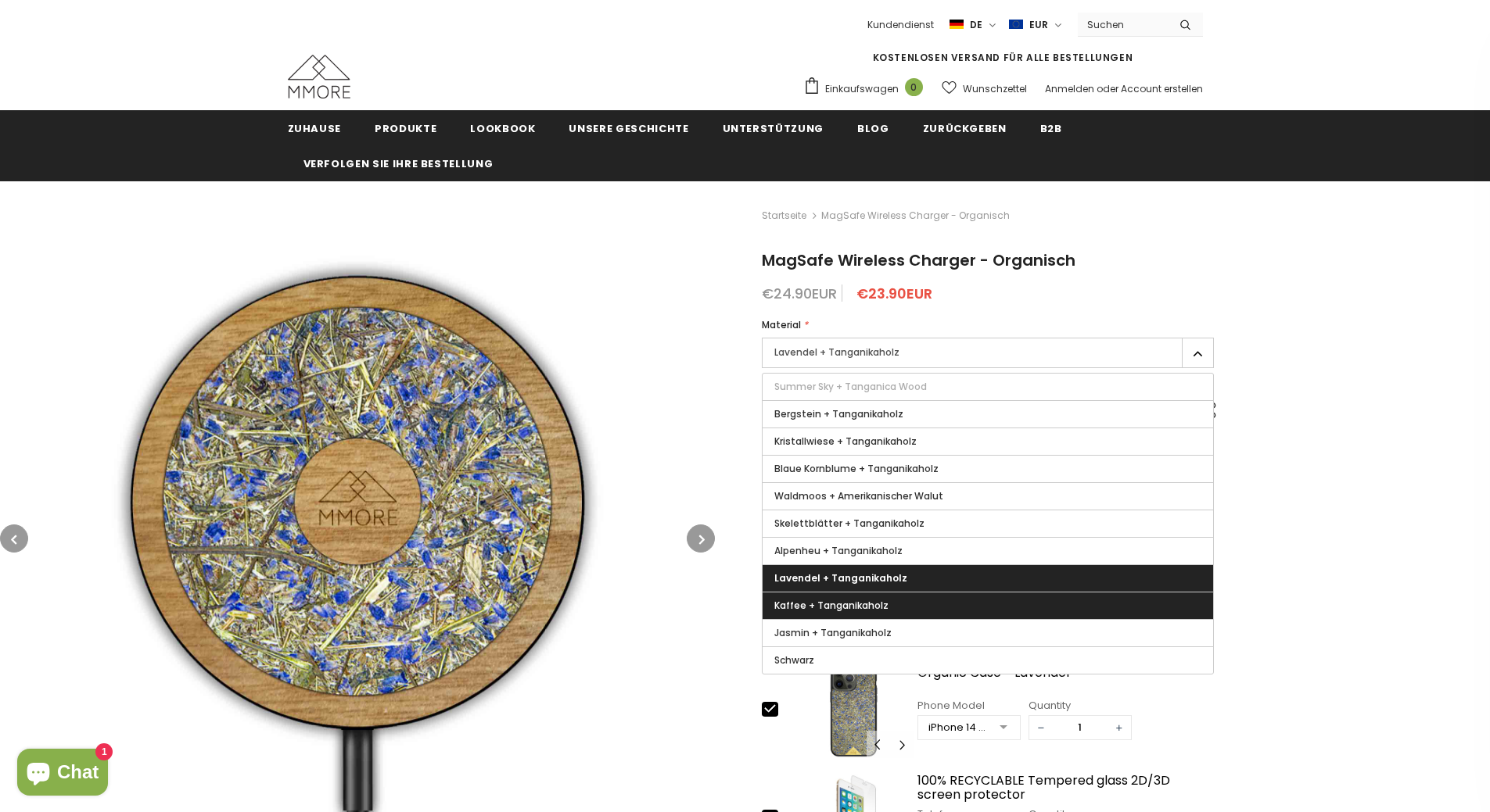
click at [868, 609] on span "Kaffee + Tanganikaholz" at bounding box center [831, 606] width 114 height 14
click at [0, 0] on input "Kaffee + Tanganikaholz" at bounding box center [0, 0] width 0 height 0
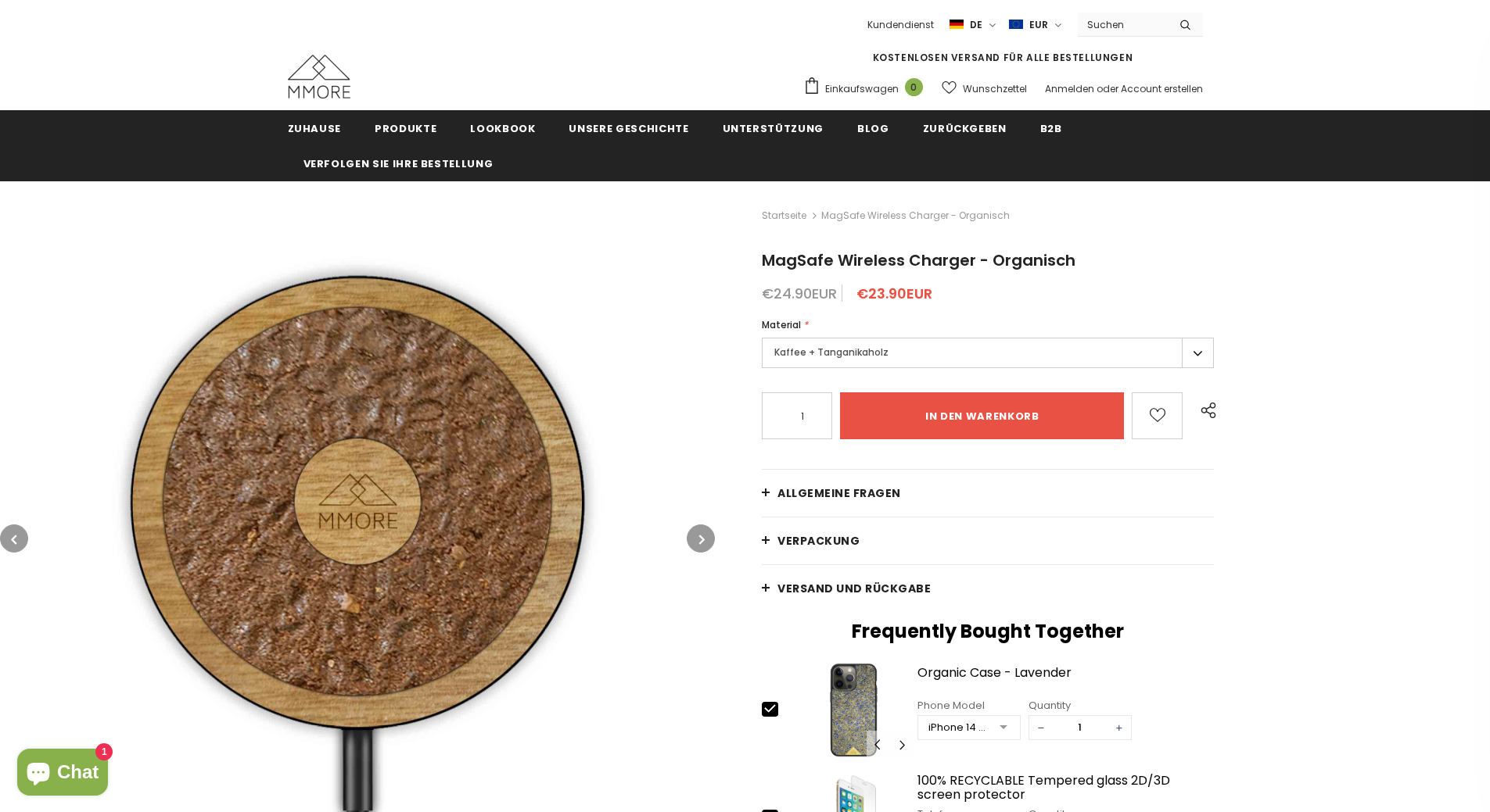
click at [888, 347] on label "Kaffee + Tanganikaholz" at bounding box center [987, 353] width 452 height 31
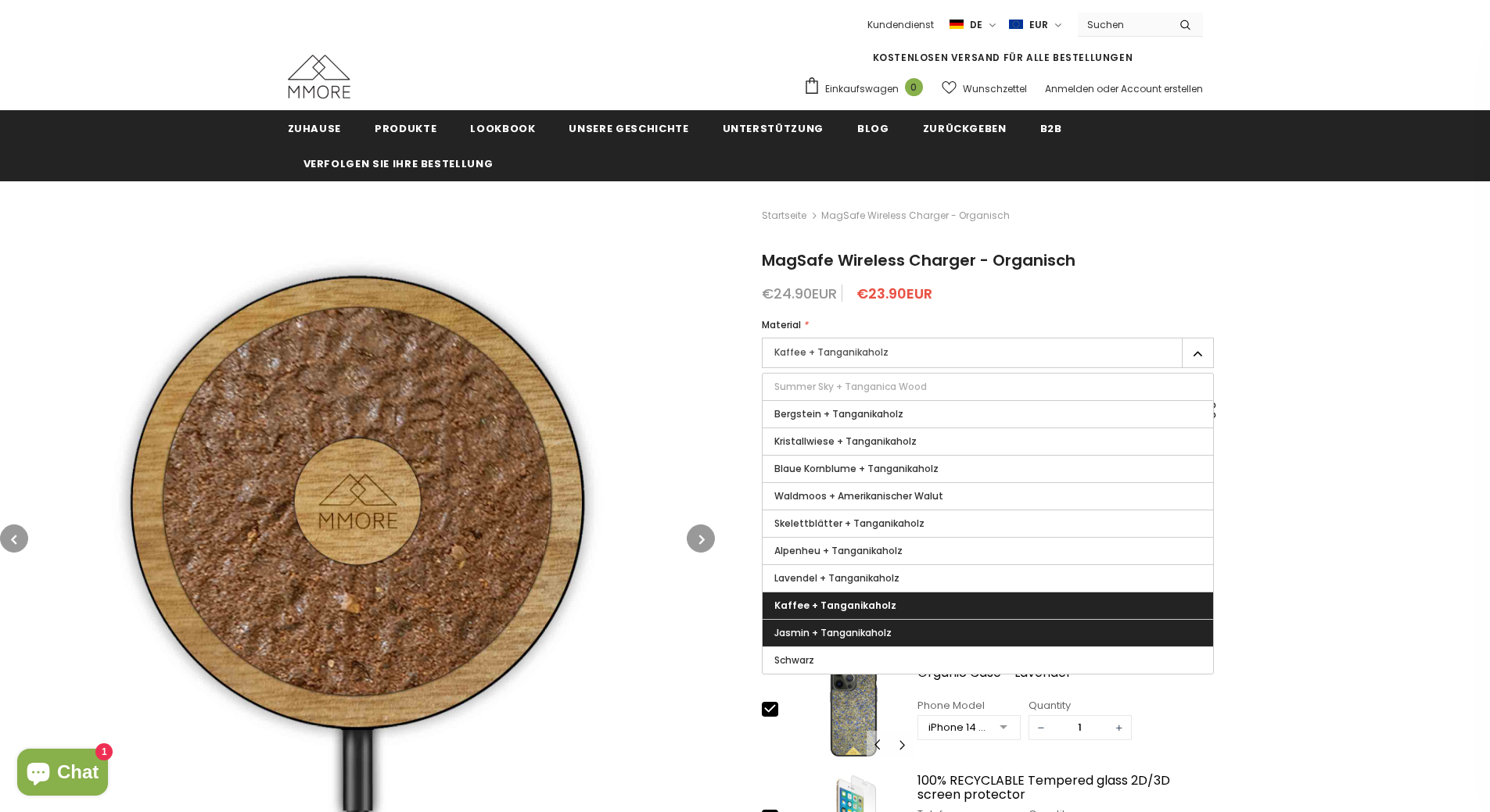
click at [885, 626] on span "Jasmin + Tanganikaholz" at bounding box center [833, 633] width 117 height 14
click at [0, 0] on input "Jasmin + Tanganikaholz" at bounding box center [0, 0] width 0 height 0
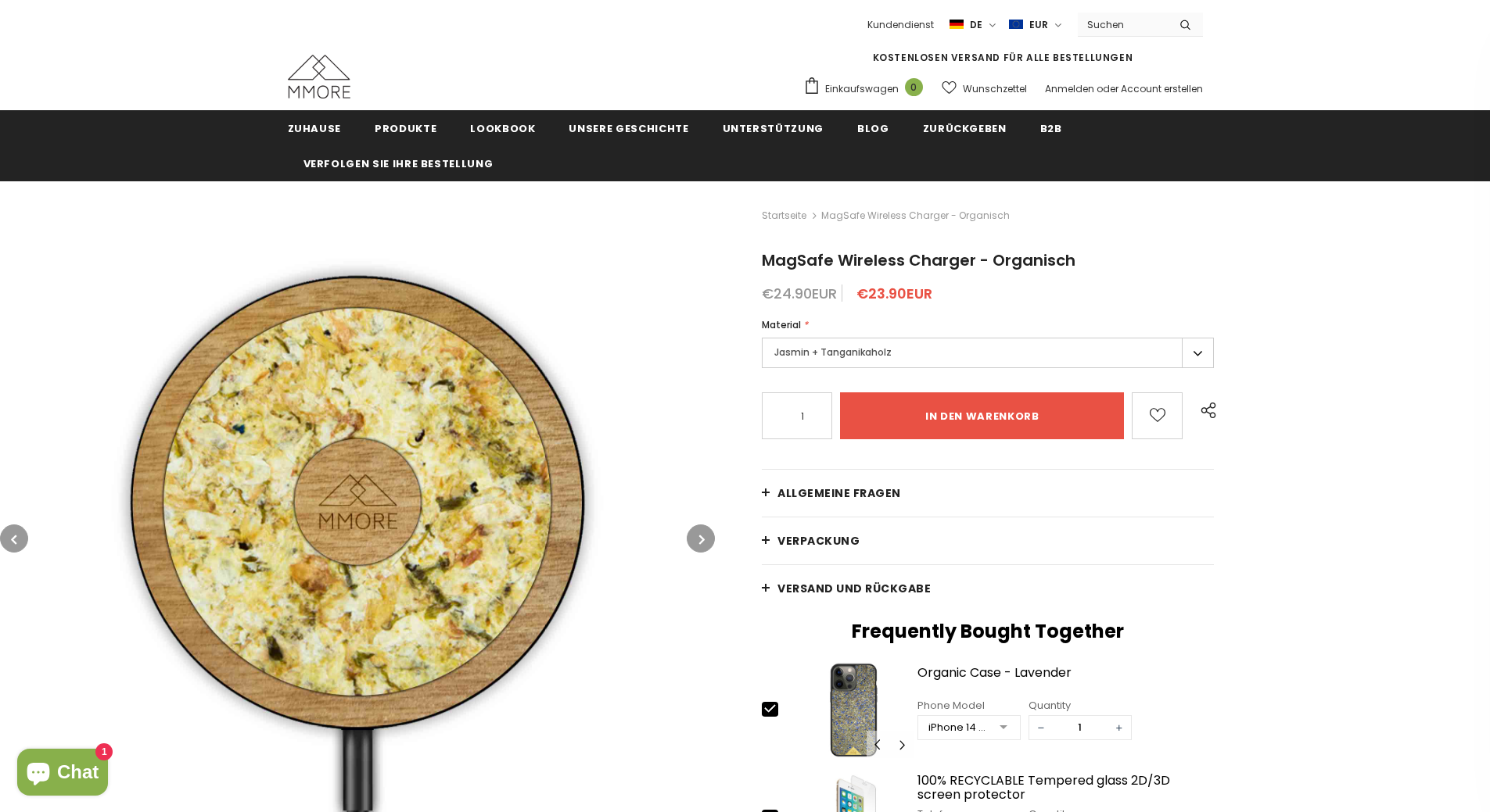
click at [902, 351] on label "Jasmin + Tanganikaholz" at bounding box center [987, 353] width 452 height 31
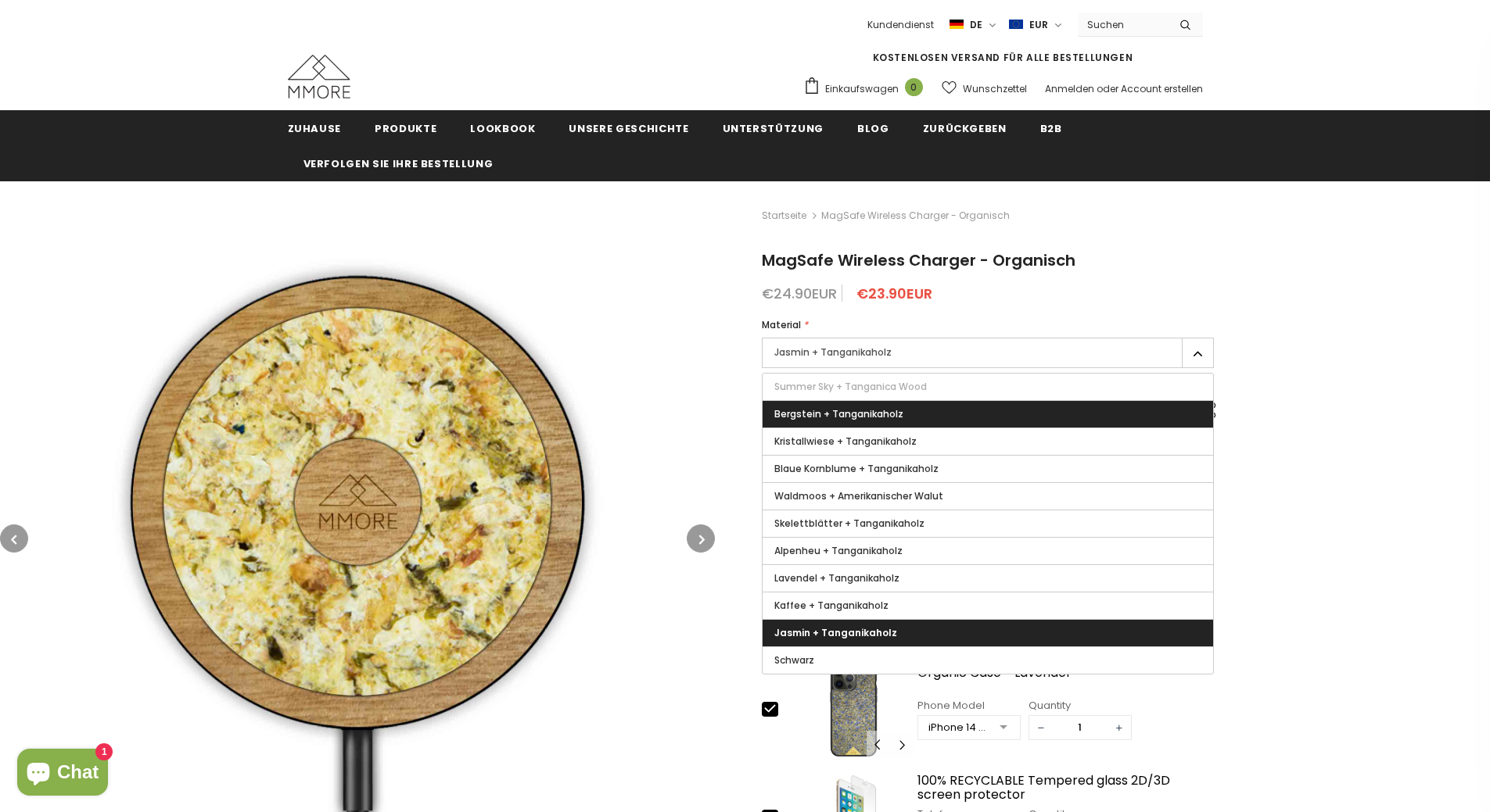
click at [899, 415] on span "Bergstein + Tanganikaholz" at bounding box center [839, 414] width 129 height 14
click at [0, 0] on input "Bergstein + Tanganikaholz" at bounding box center [0, 0] width 0 height 0
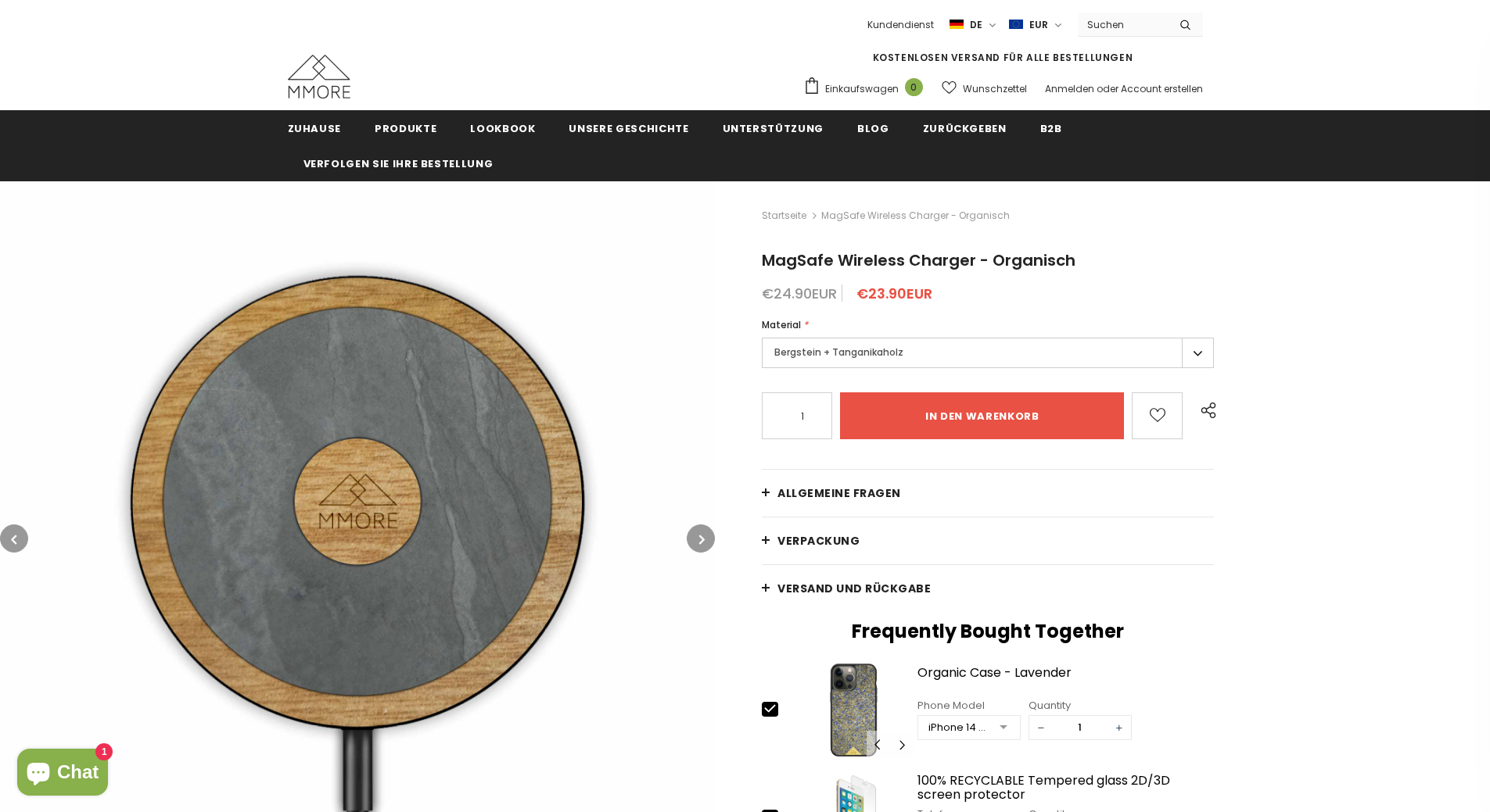
click at [901, 353] on label "Bergstein + Tanganikaholz" at bounding box center [987, 353] width 452 height 31
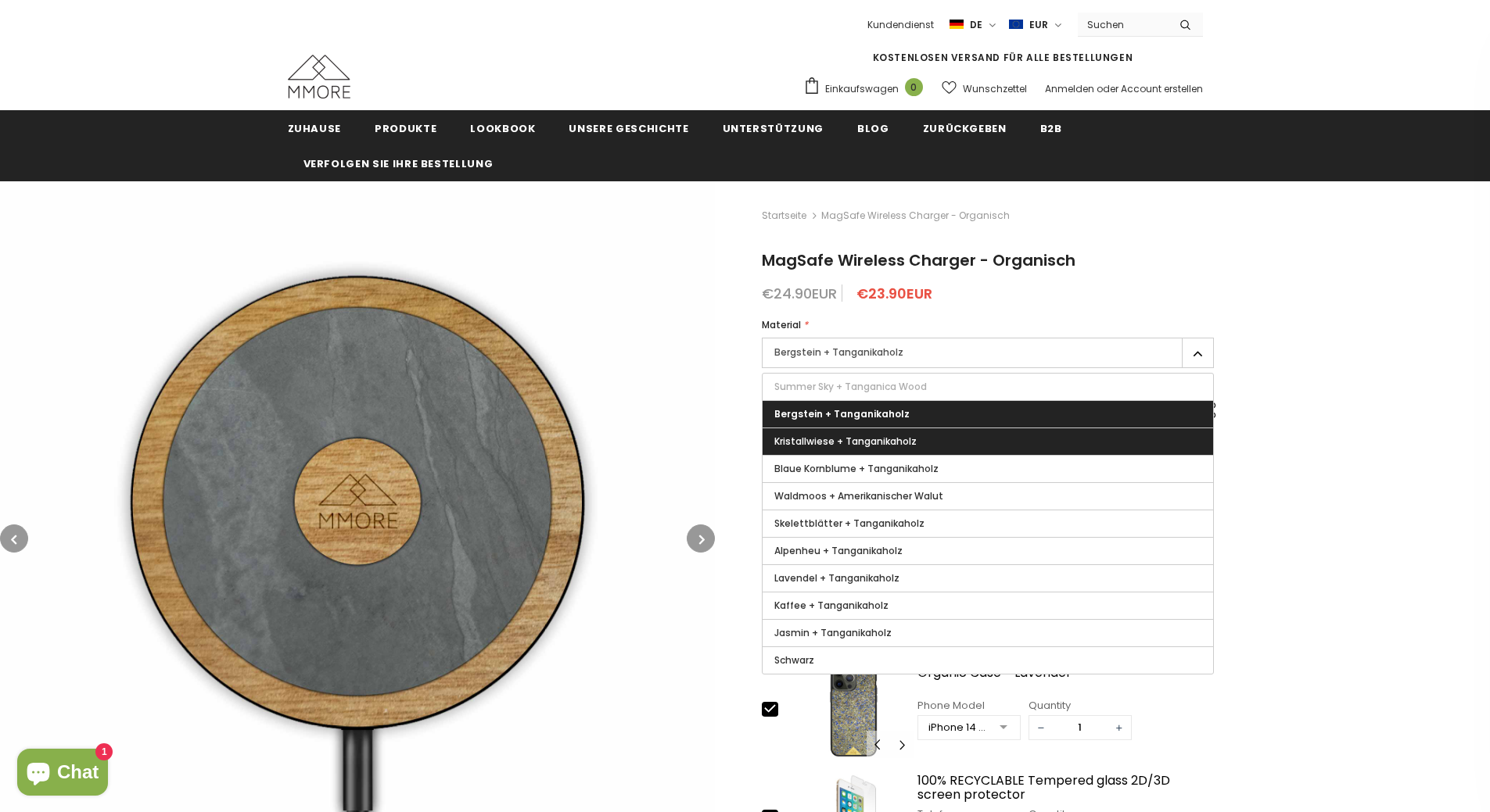
click at [907, 441] on span "Kristallwiese + Tanganikaholz" at bounding box center [845, 442] width 142 height 14
click at [0, 0] on input "Kristallwiese + Tanganikaholz" at bounding box center [0, 0] width 0 height 0
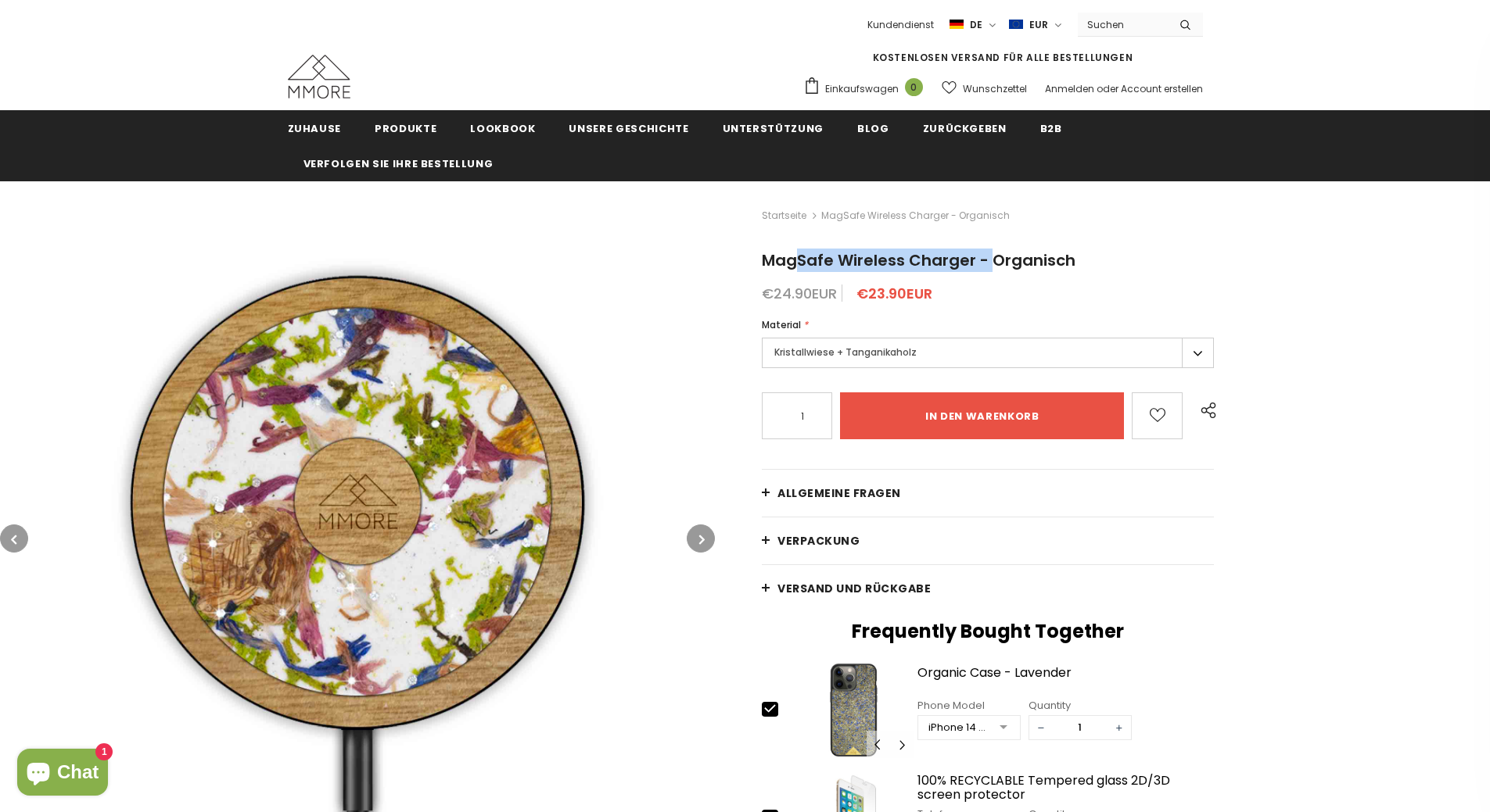
drag, startPoint x: 745, startPoint y: 257, endPoint x: 972, endPoint y: 266, distance: 227.2
click at [972, 266] on div "Startseite MagSafe Wireless Charger - Organisch MagSafe Wireless Charger - Orga…" at bounding box center [1102, 763] width 775 height 1164
copy span "MagSafe Wireless Charger"
click at [939, 248] on h1 "MagSafe Wireless Charger - Organisch" at bounding box center [987, 260] width 452 height 24
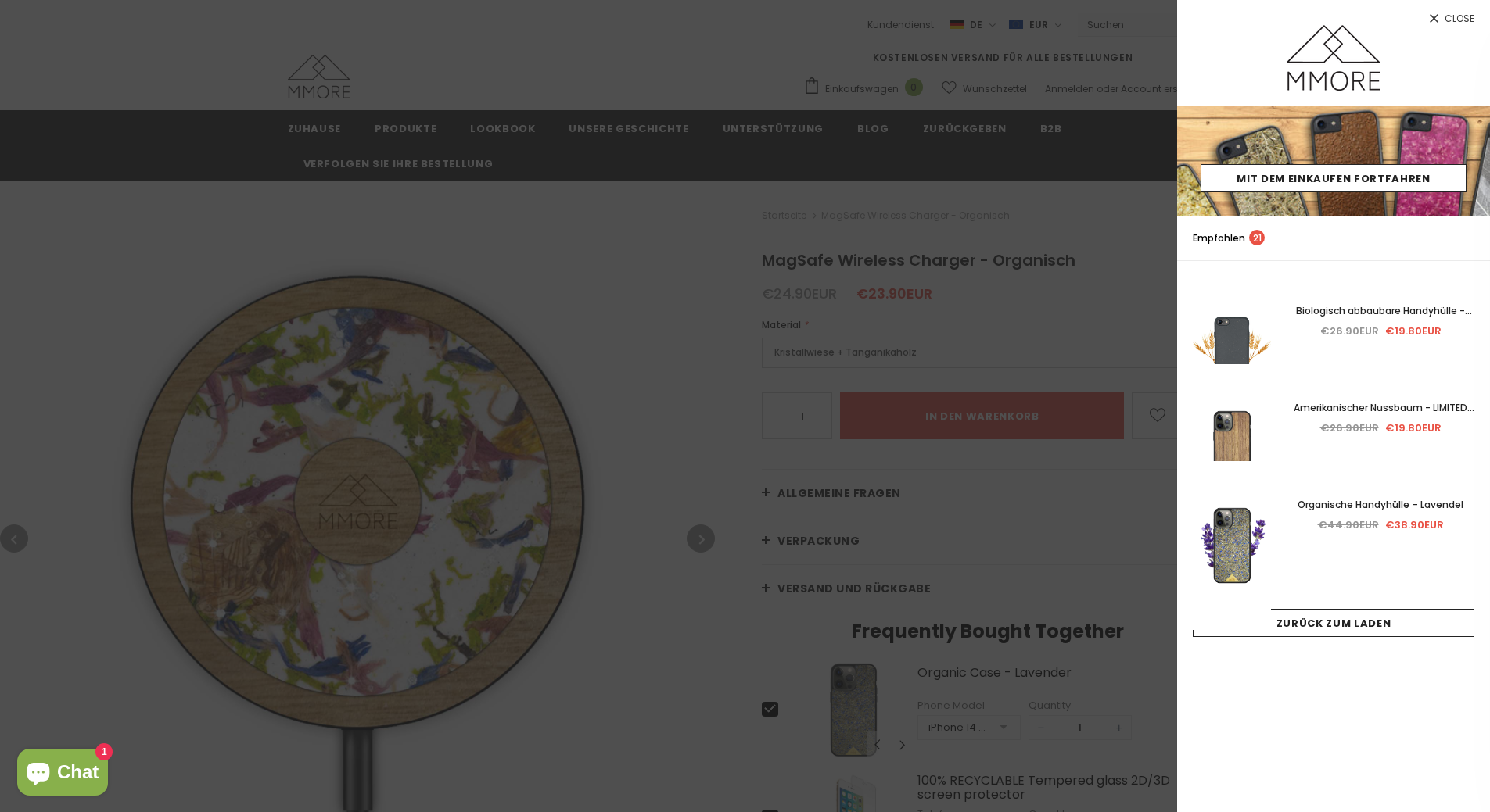
click at [898, 17] on div at bounding box center [745, 406] width 1490 height 812
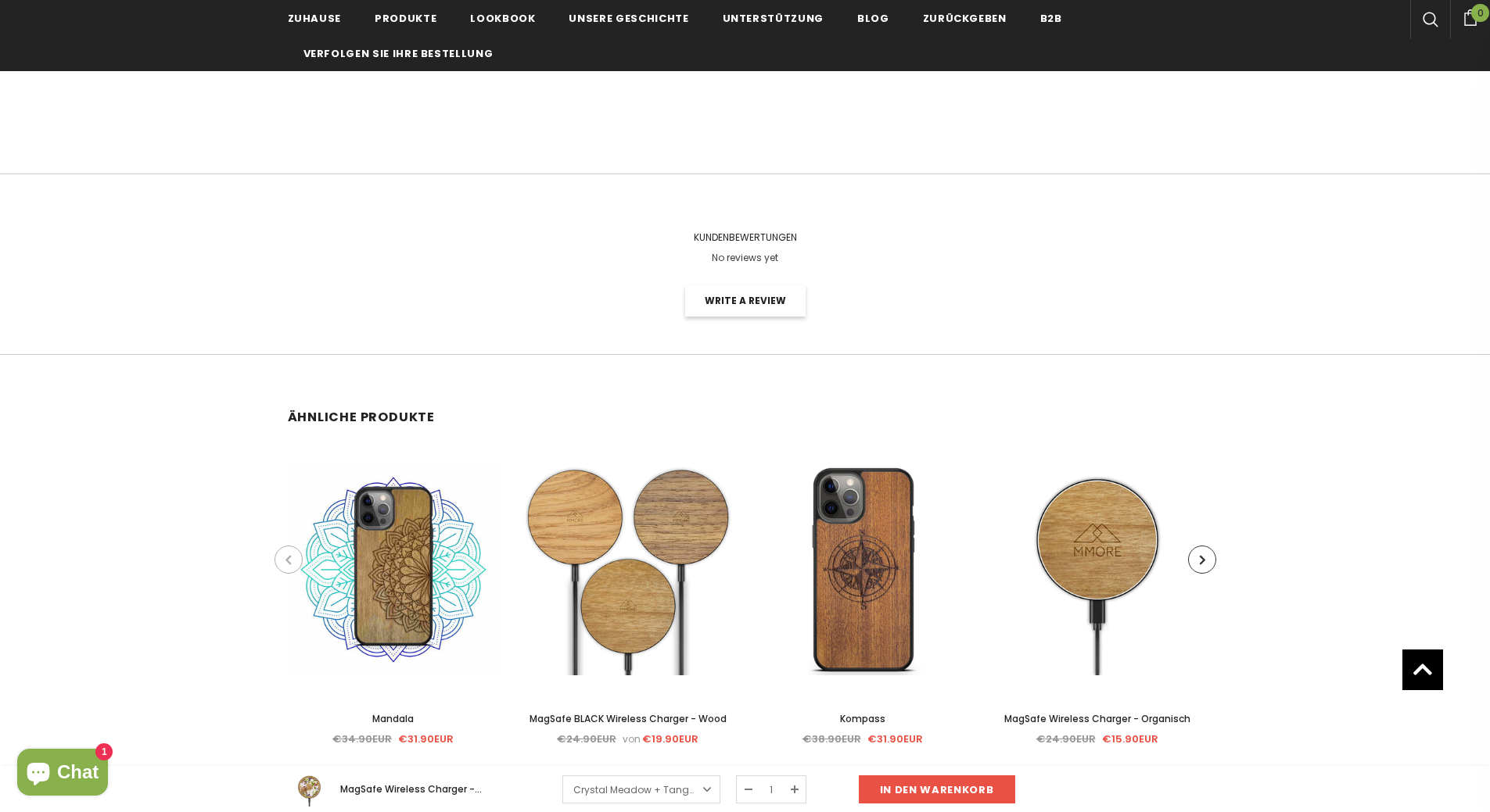
scroll to position [2736, 0]
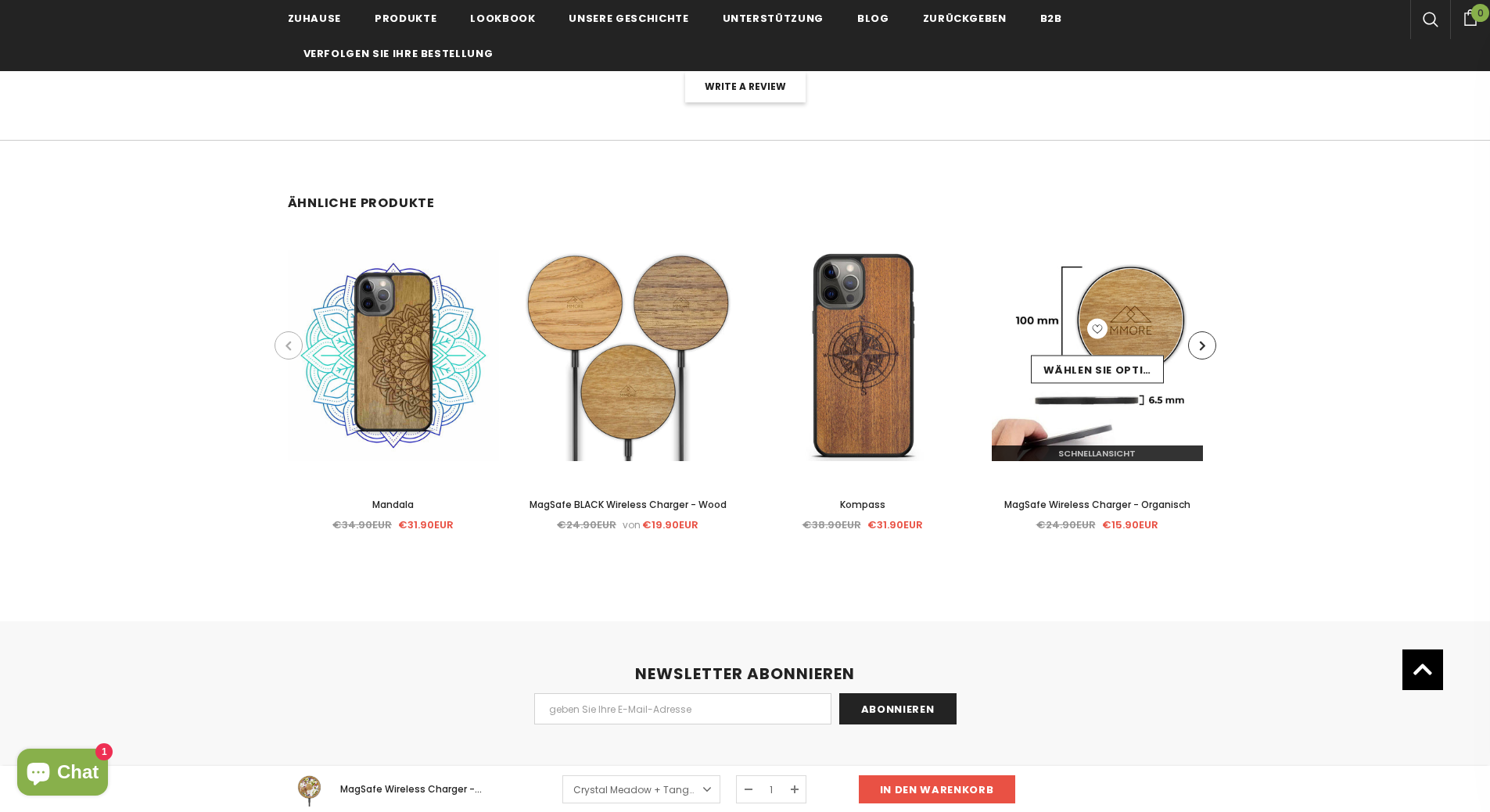
click at [1133, 306] on img at bounding box center [1097, 355] width 211 height 211
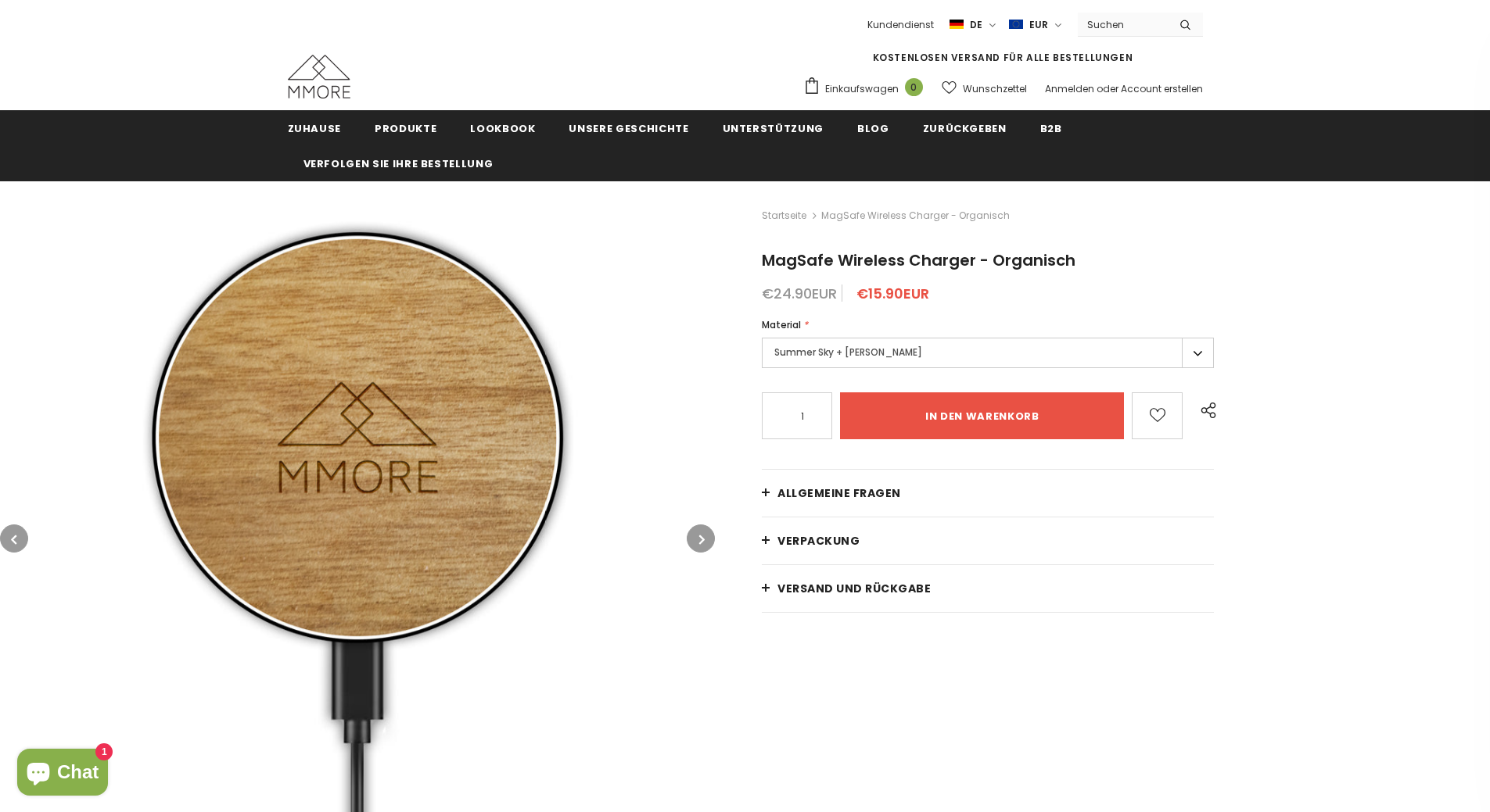
click at [1138, 355] on label "Summer Sky + Tanganika Wood" at bounding box center [987, 353] width 452 height 31
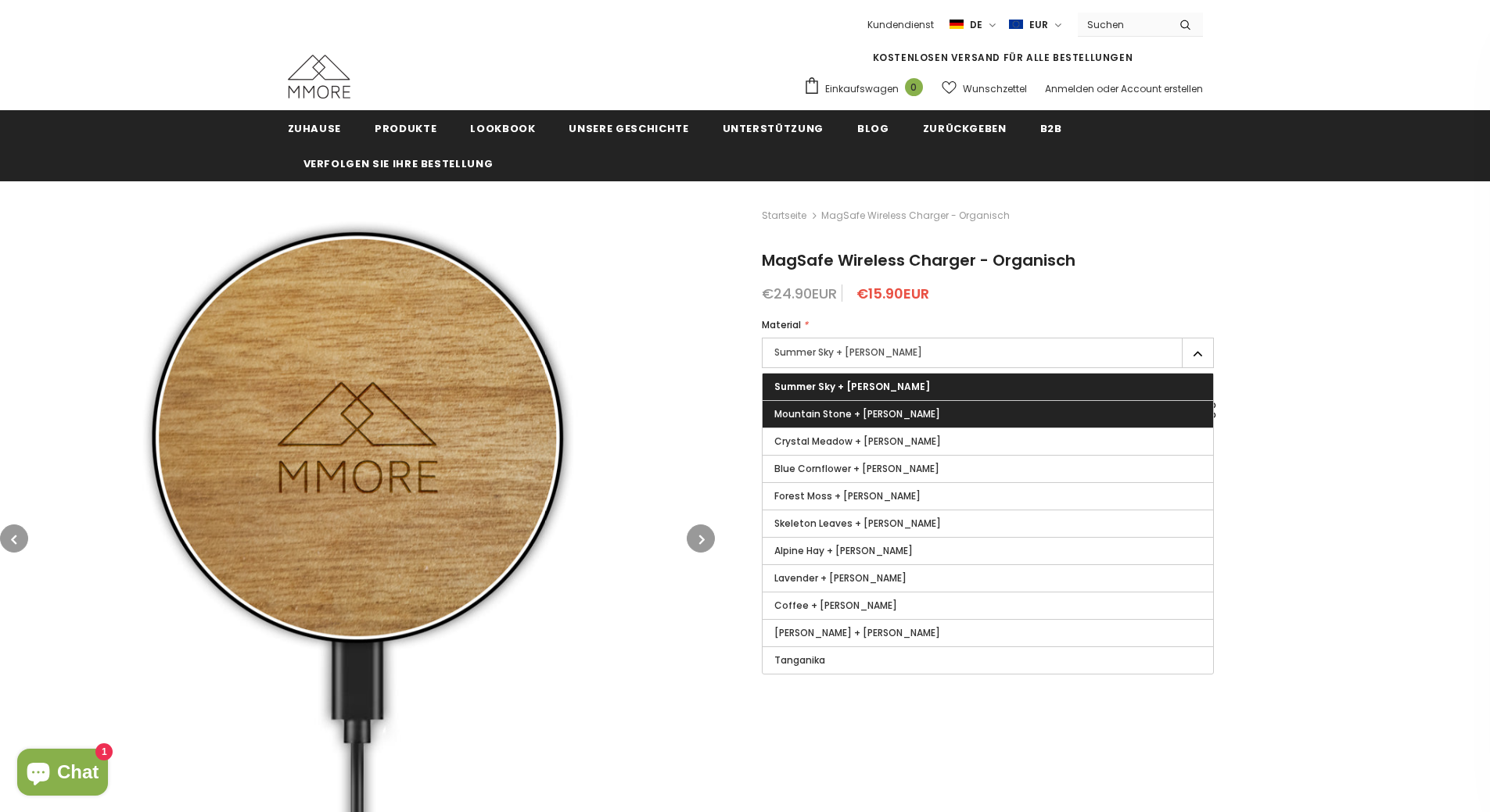
click at [1123, 414] on label "Mountain Stone + Tanganika Wood" at bounding box center [987, 414] width 450 height 26
click at [0, 0] on input "Mountain Stone + Tanganika Wood" at bounding box center [0, 0] width 0 height 0
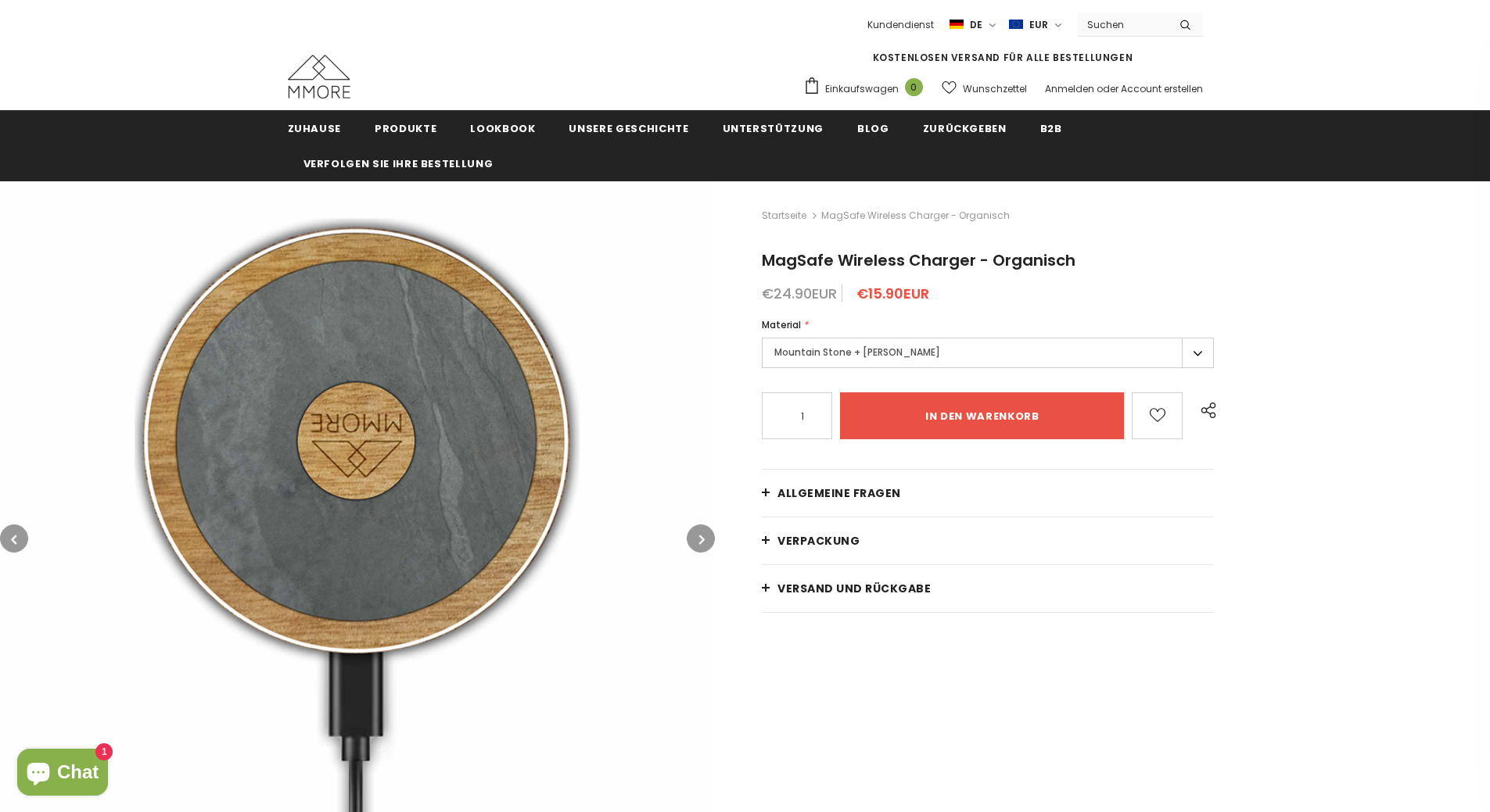
click at [1113, 345] on label "Mountain Stone + Tanganika Wood" at bounding box center [987, 353] width 452 height 31
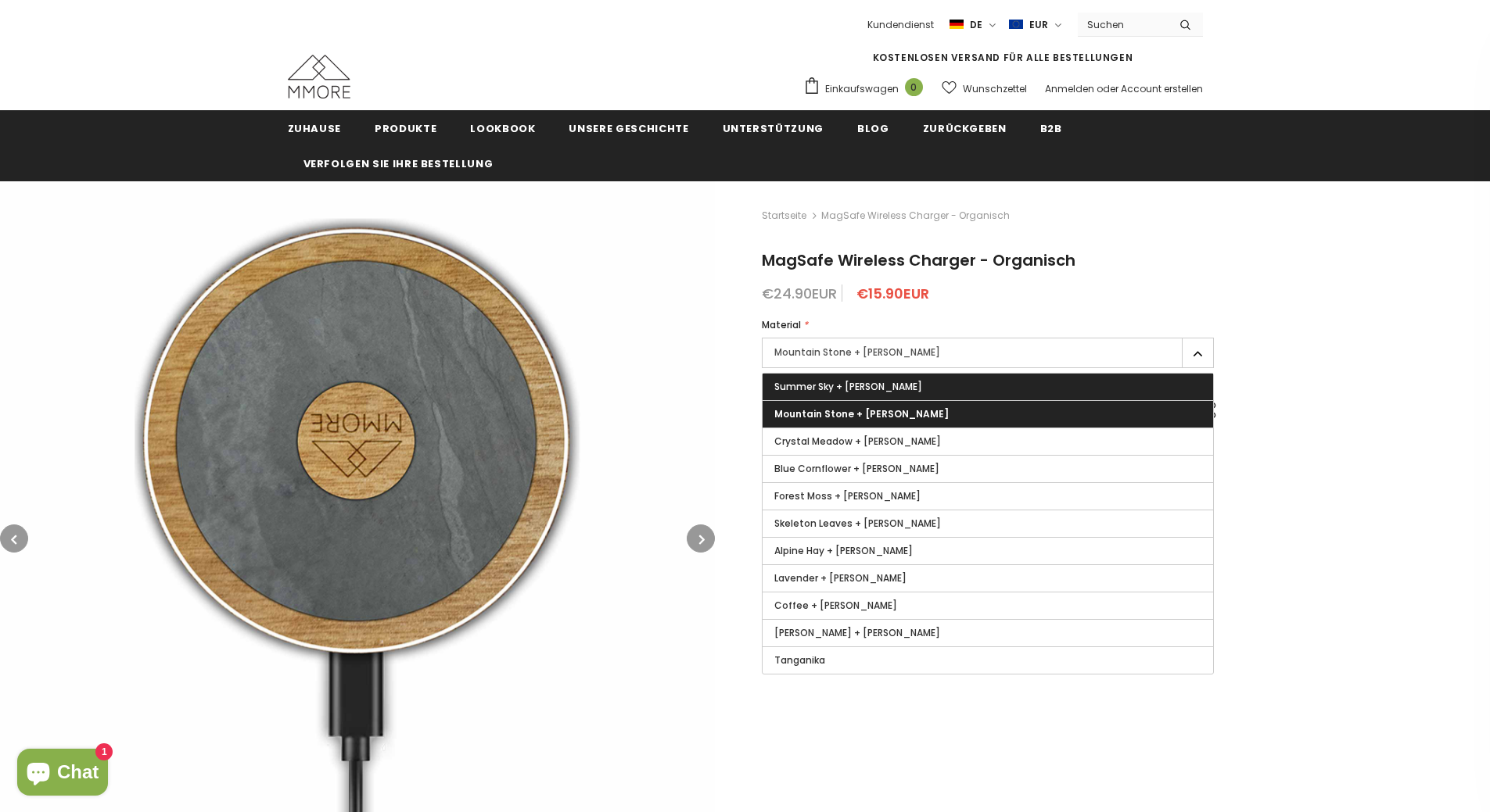
click at [1107, 385] on label "Summer Sky + Tanganika Wood" at bounding box center [987, 387] width 450 height 26
click at [0, 0] on input "Summer Sky + Tanganika Wood" at bounding box center [0, 0] width 0 height 0
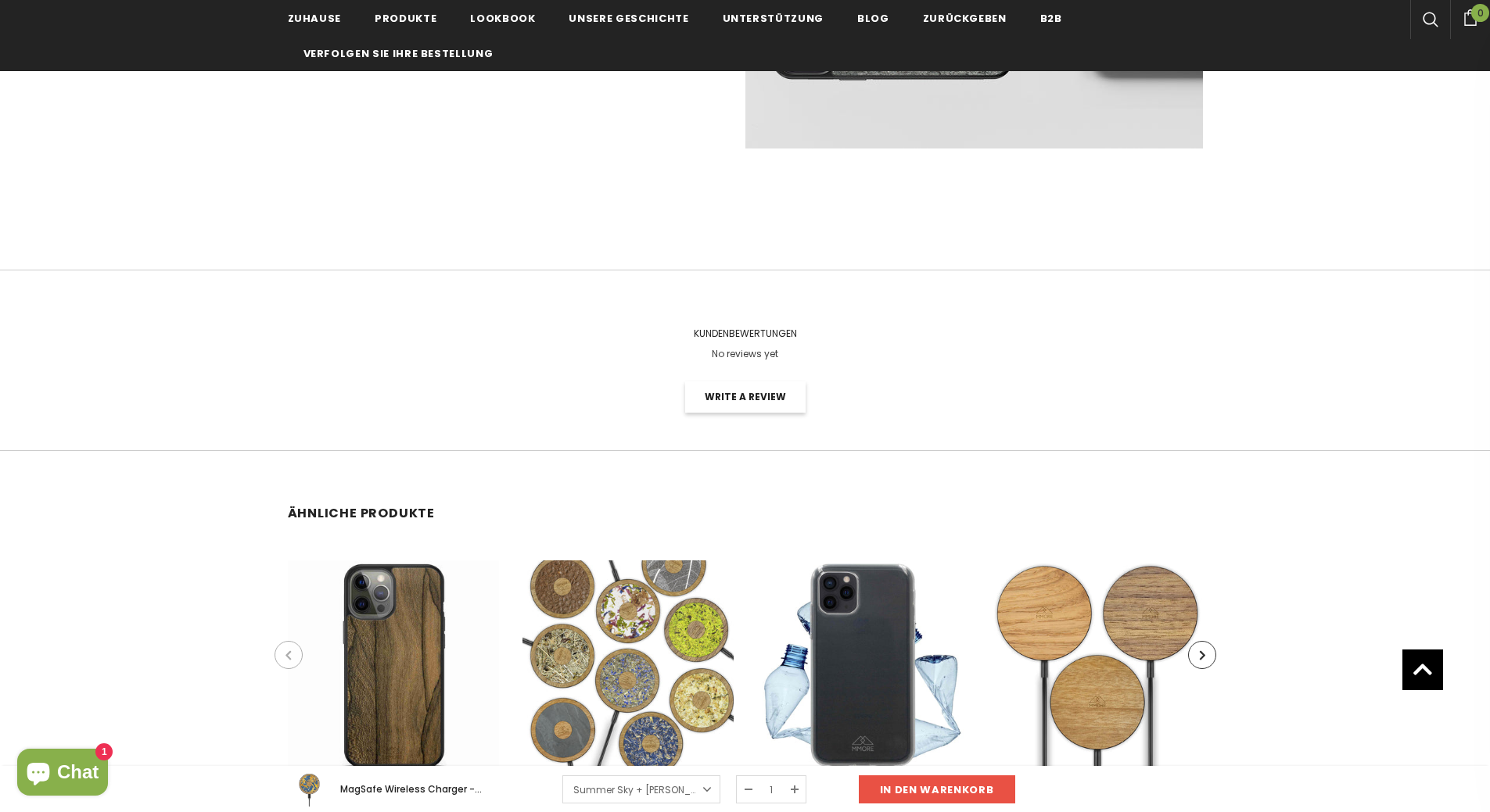
scroll to position [2033, 0]
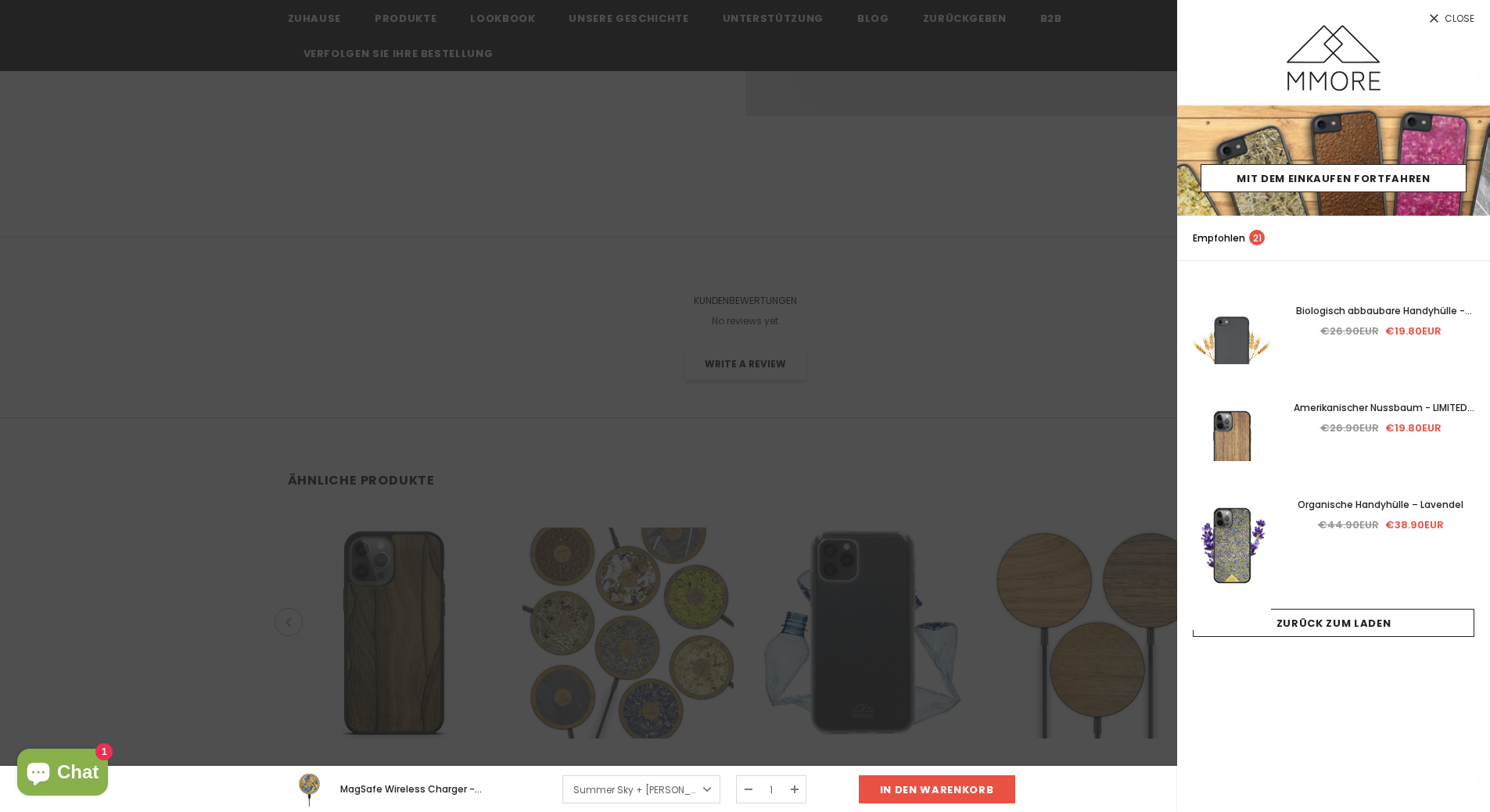
click at [790, 218] on div at bounding box center [745, 406] width 1490 height 812
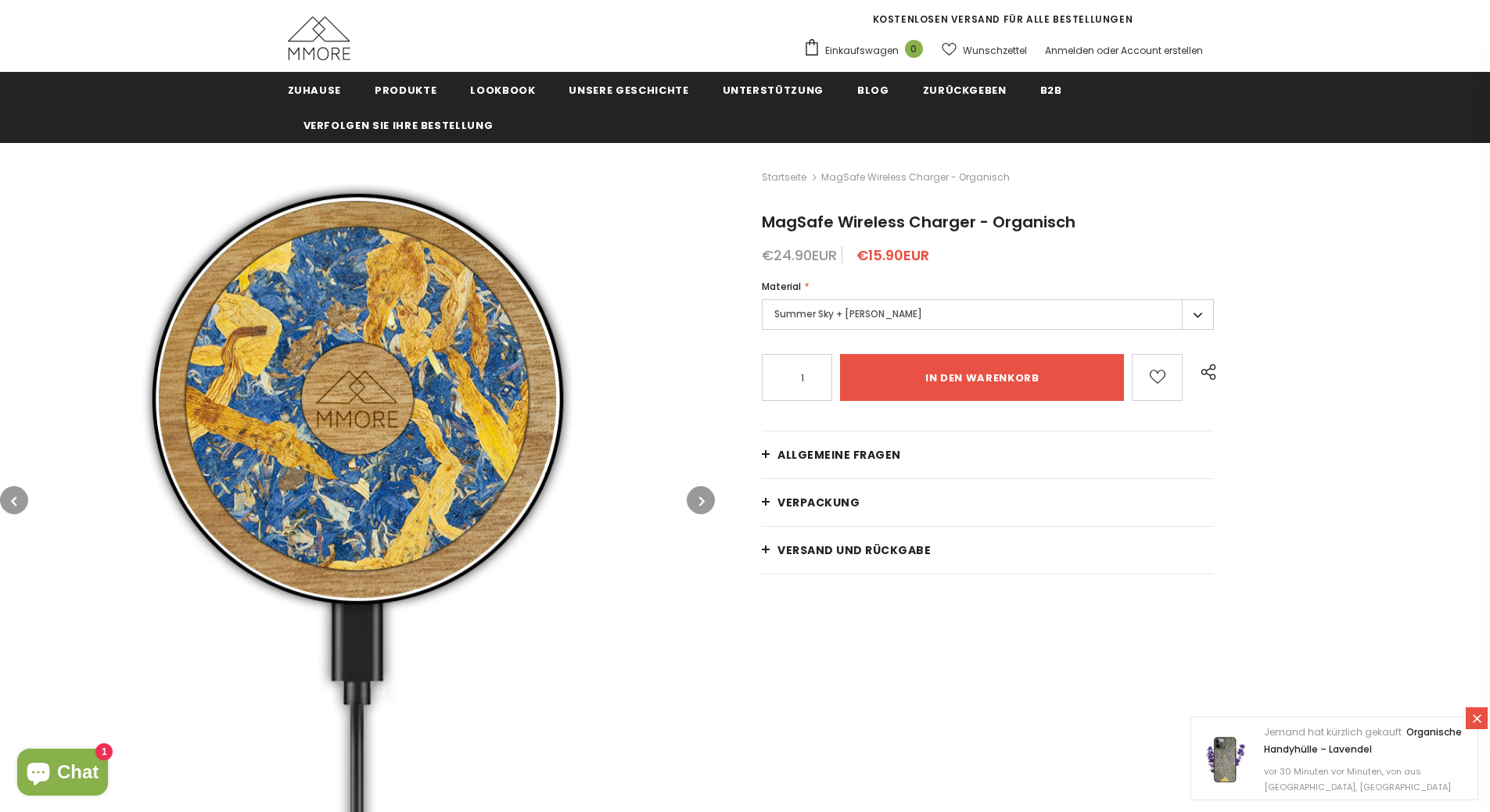
scroll to position [0, 0]
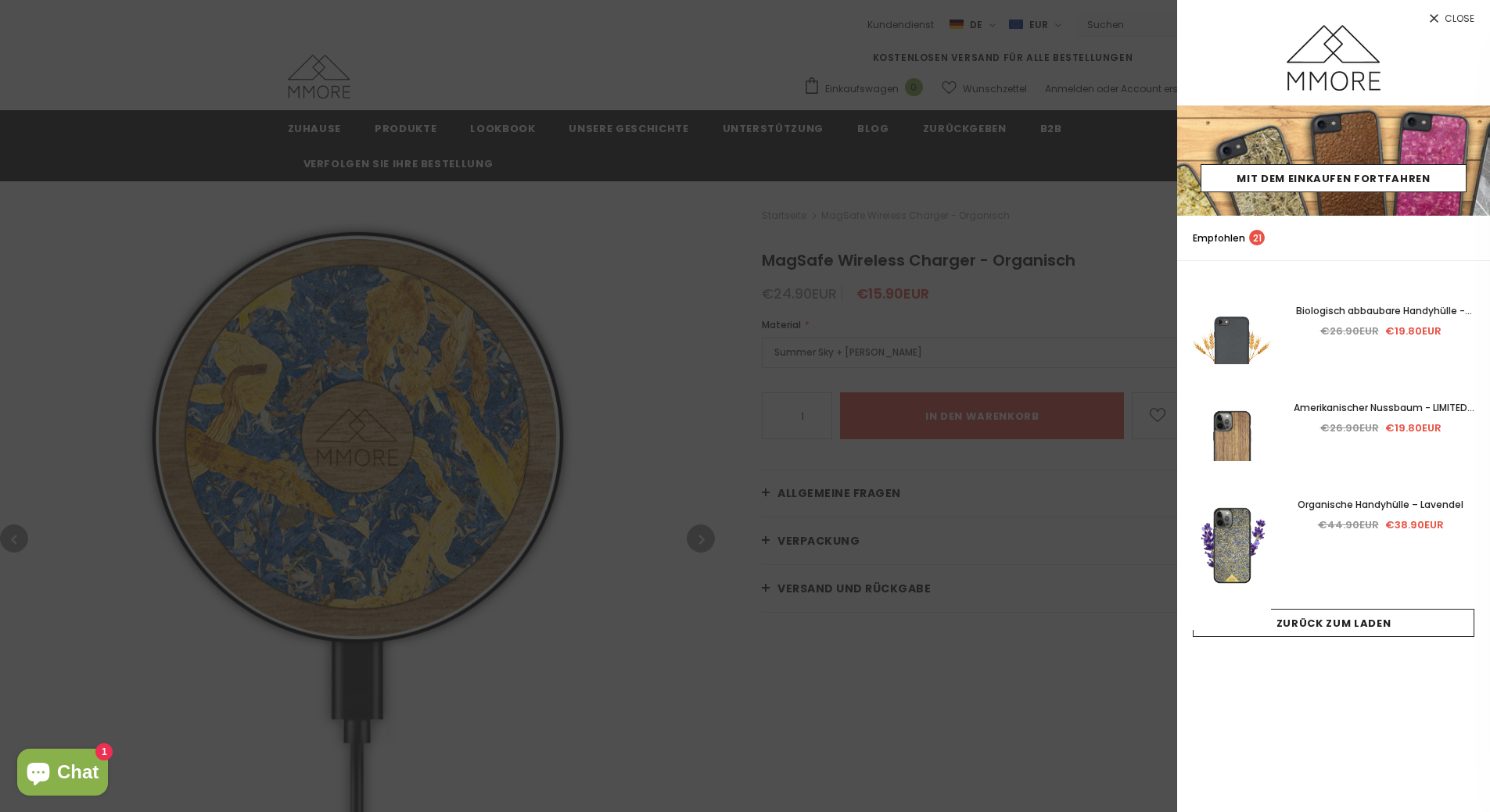
click at [911, 75] on div at bounding box center [745, 406] width 1490 height 812
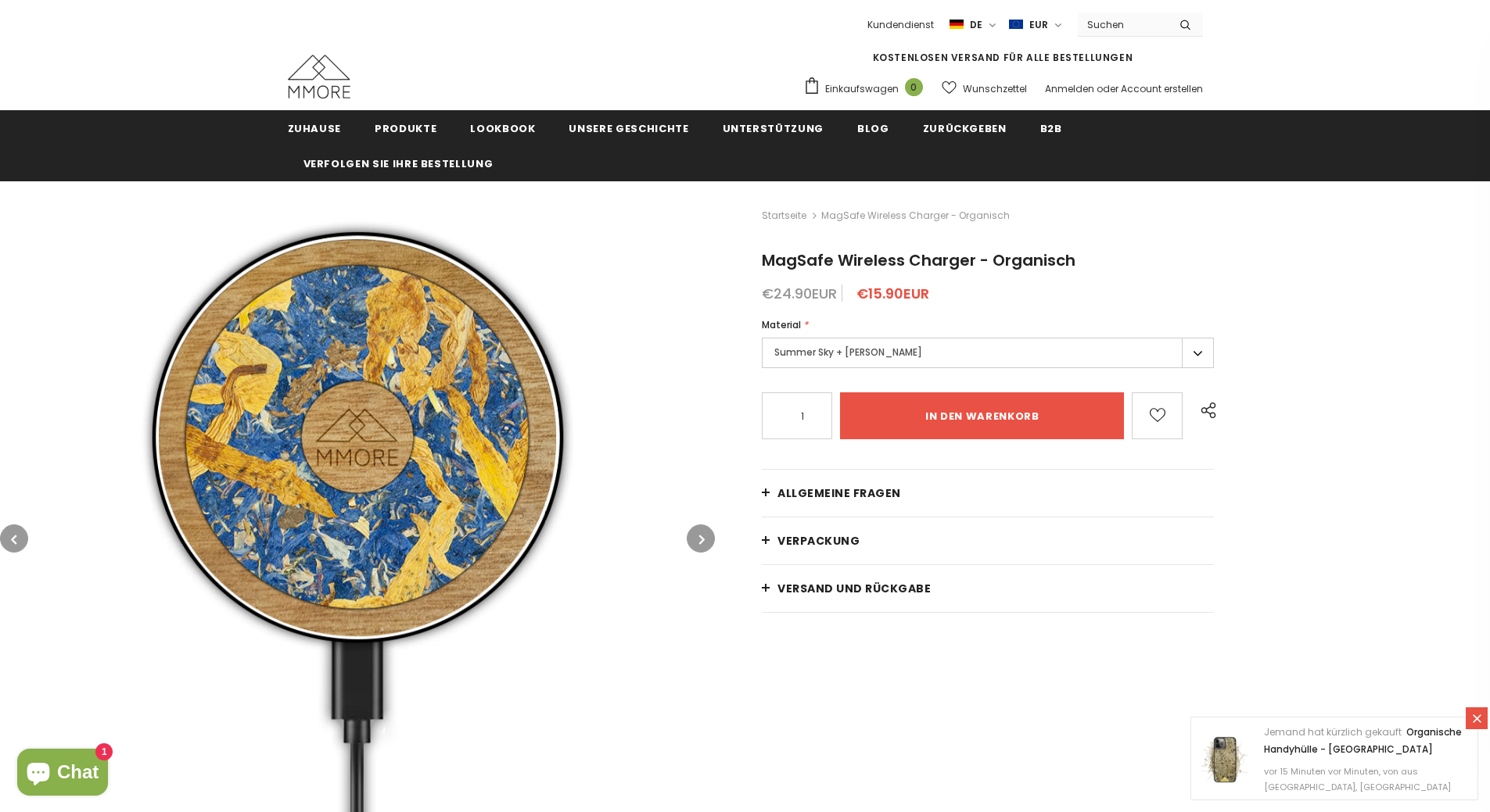
click at [995, 348] on label "Summer Sky + Tanganika Wood" at bounding box center [987, 353] width 452 height 31
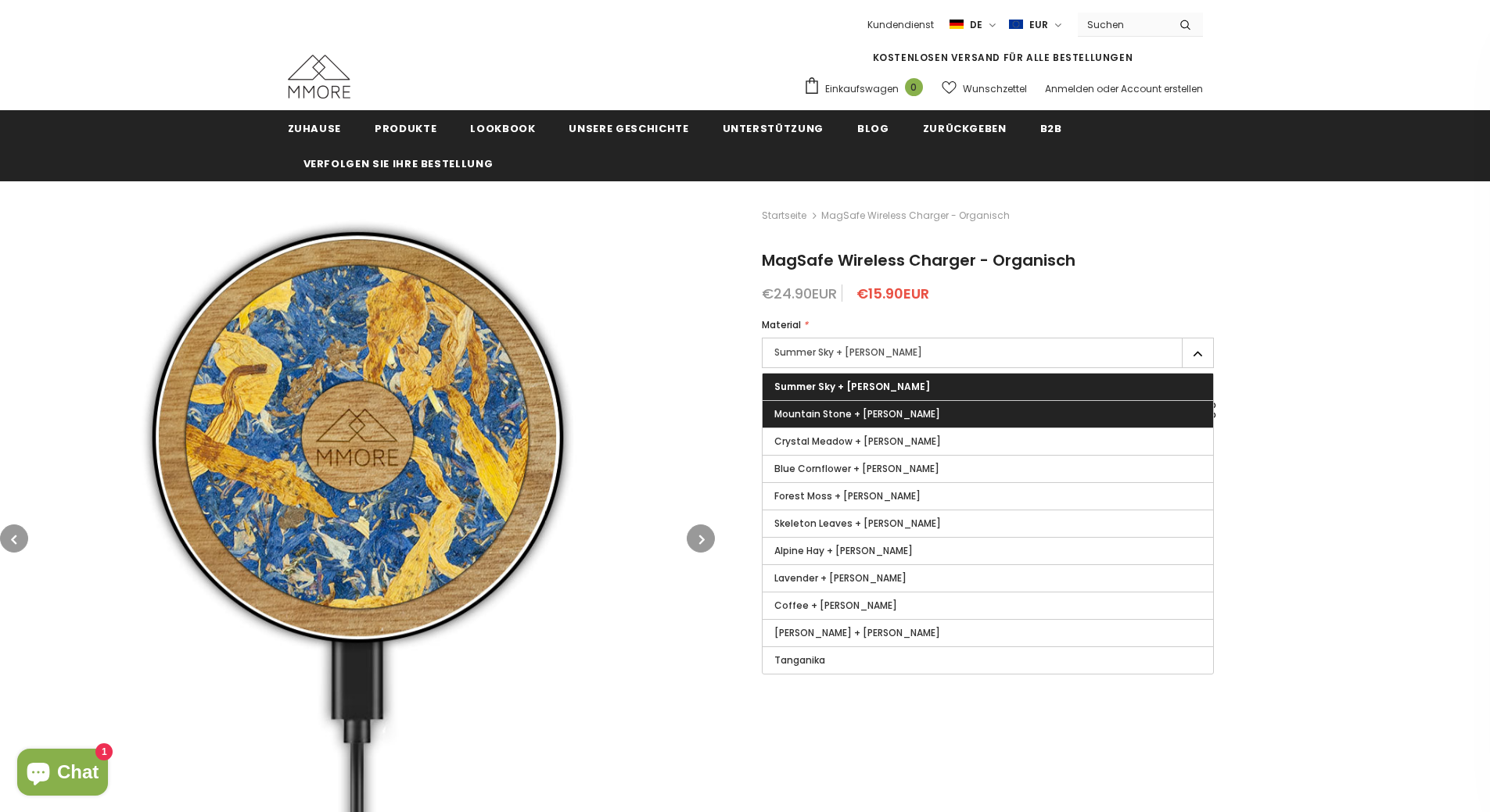
click at [980, 412] on label "Mountain Stone + Tanganika Wood" at bounding box center [987, 414] width 450 height 26
click at [0, 0] on input "Mountain Stone + Tanganika Wood" at bounding box center [0, 0] width 0 height 0
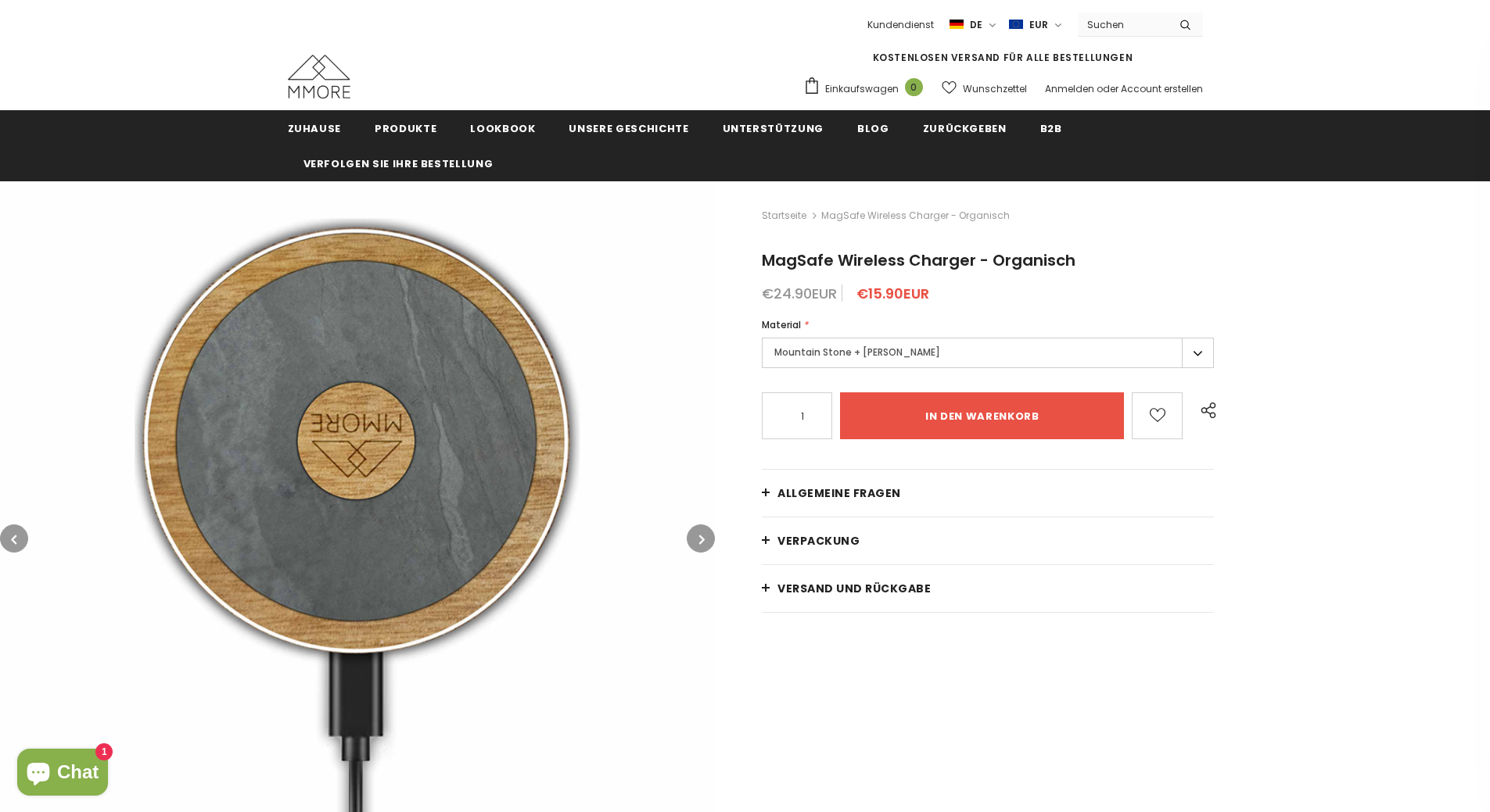
click at [968, 364] on label "Mountain Stone + Tanganika Wood" at bounding box center [987, 353] width 452 height 31
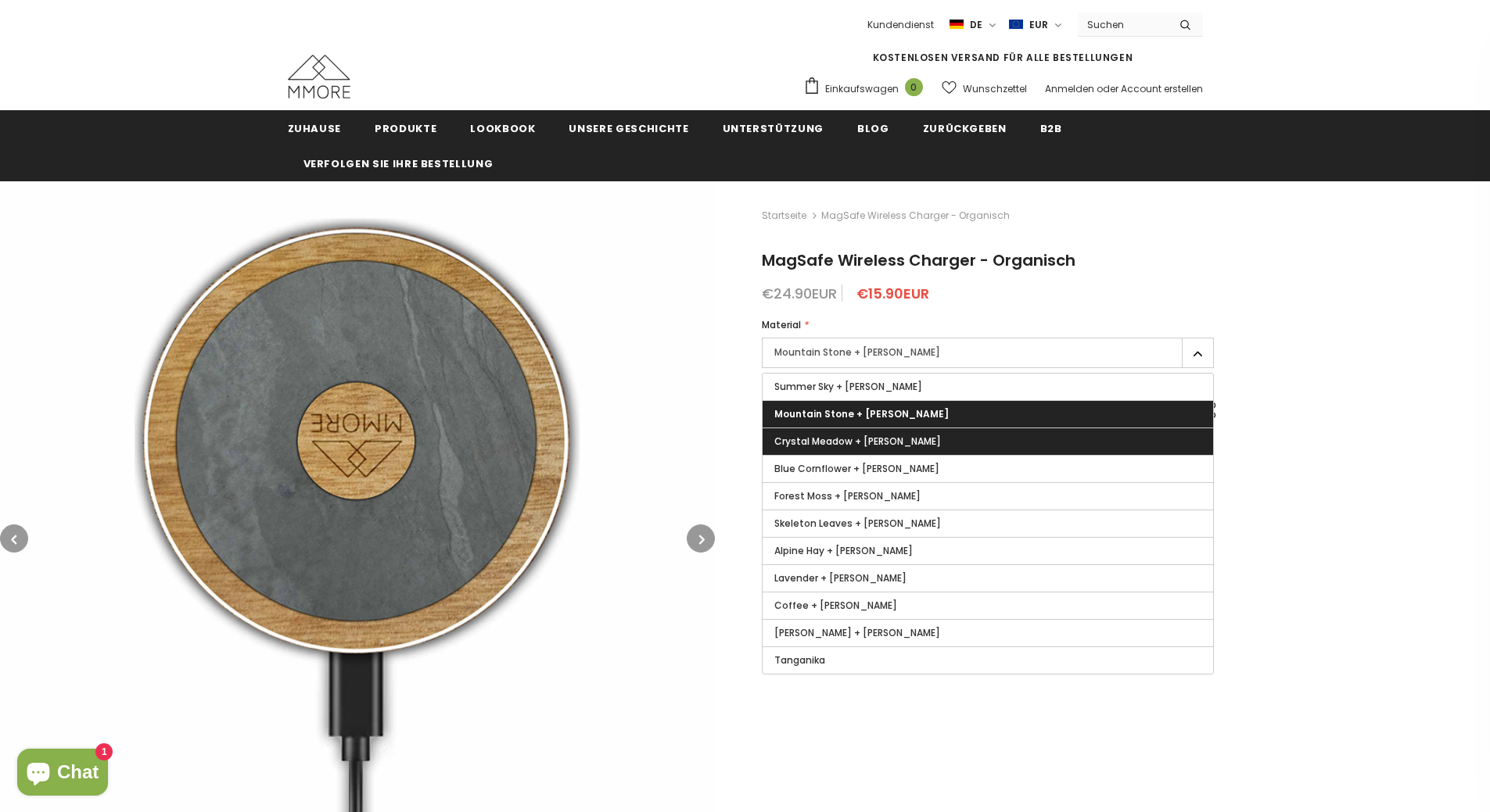
click at [963, 433] on label "Crystal Meadow + Tanganika Wood" at bounding box center [987, 441] width 450 height 26
click at [0, 0] on input "Crystal Meadow + Tanganika Wood" at bounding box center [0, 0] width 0 height 0
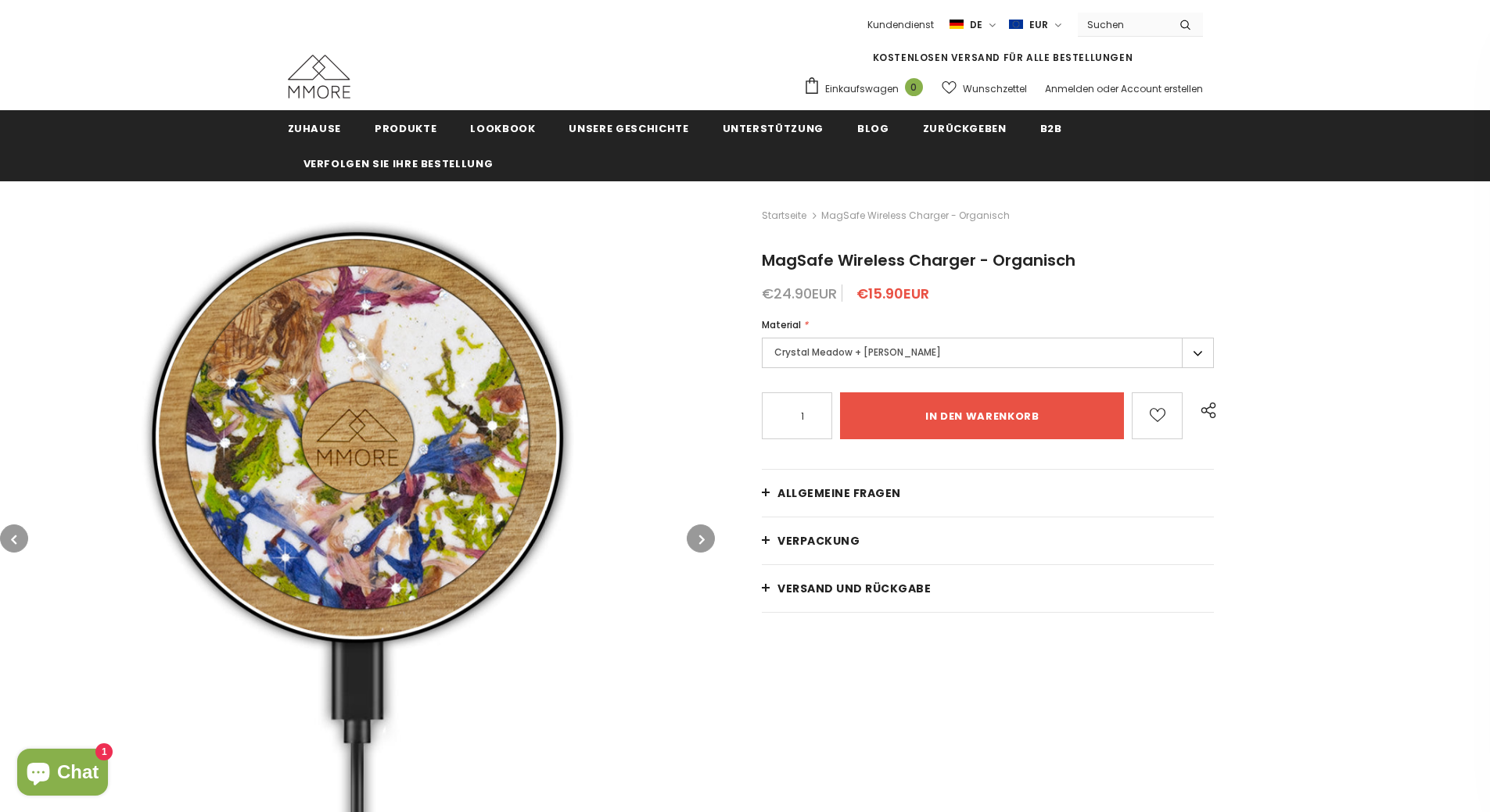
click at [945, 359] on label "Crystal Meadow + Tanganika Wood" at bounding box center [987, 353] width 452 height 31
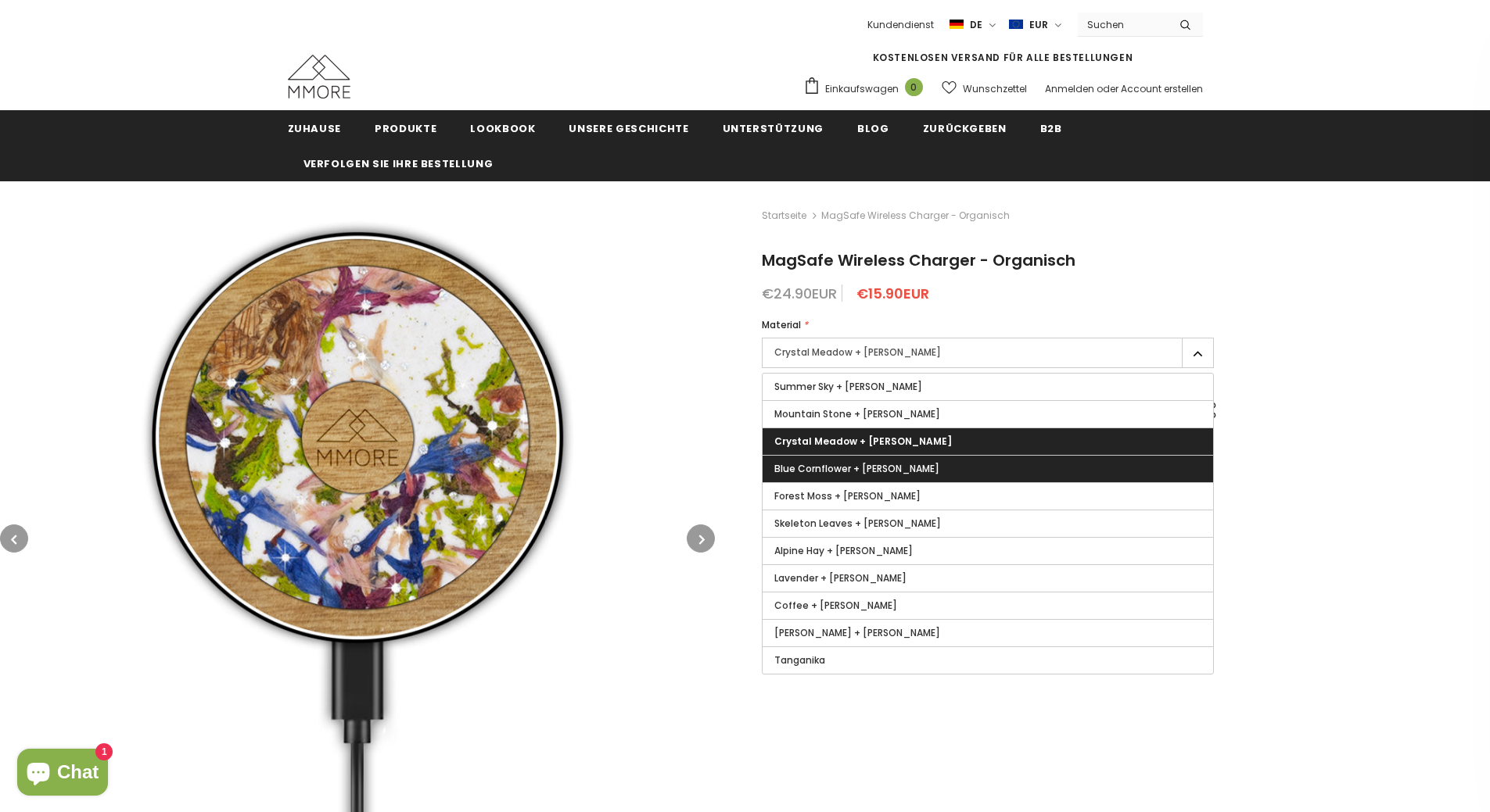
click at [942, 456] on label "Blue Cornflower + Tanganika Wood" at bounding box center [987, 469] width 450 height 26
click at [0, 0] on input "Blue Cornflower + Tanganika Wood" at bounding box center [0, 0] width 0 height 0
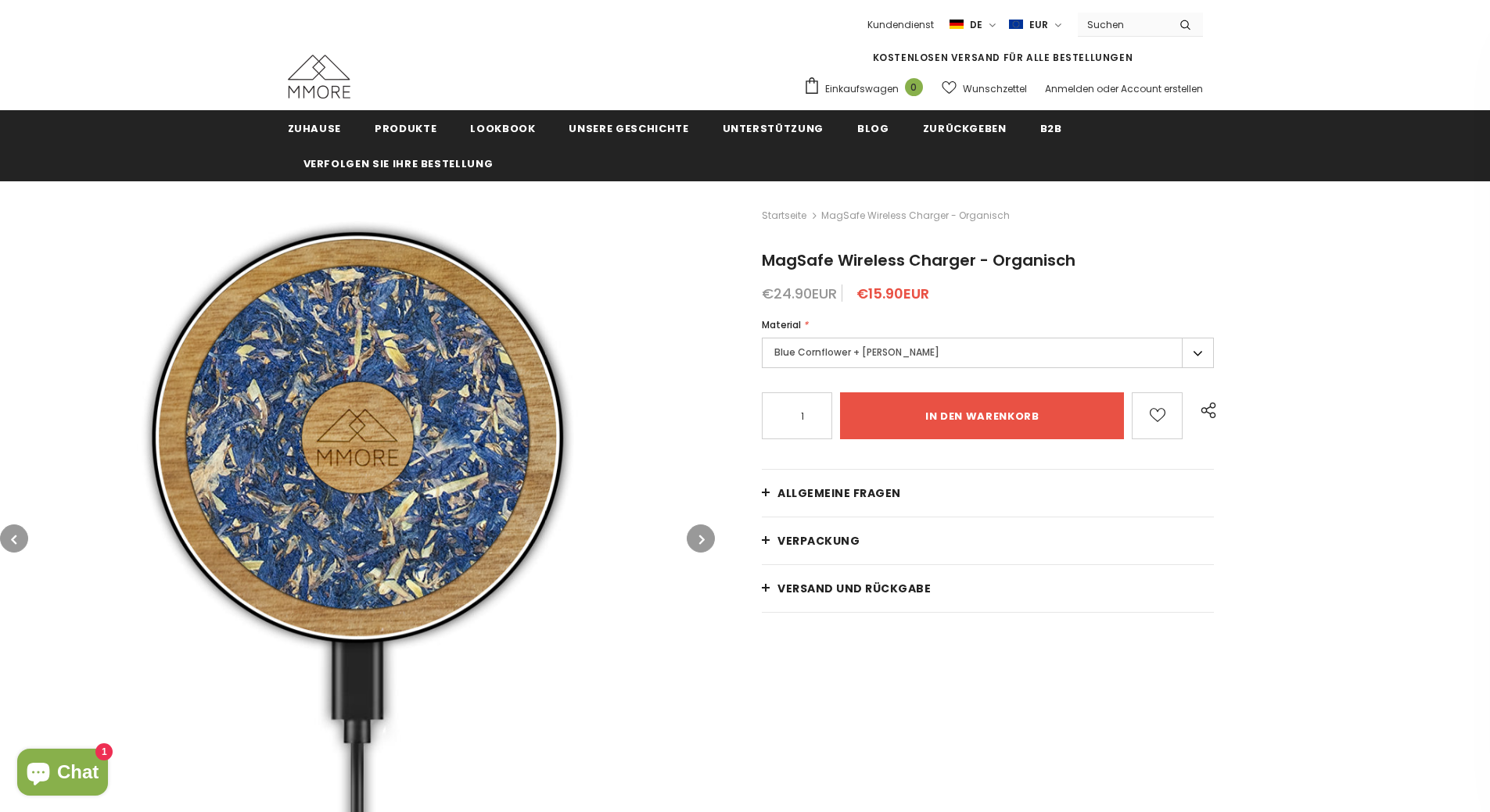
click at [920, 363] on label "Blue Cornflower + Tanganika Wood" at bounding box center [987, 353] width 452 height 31
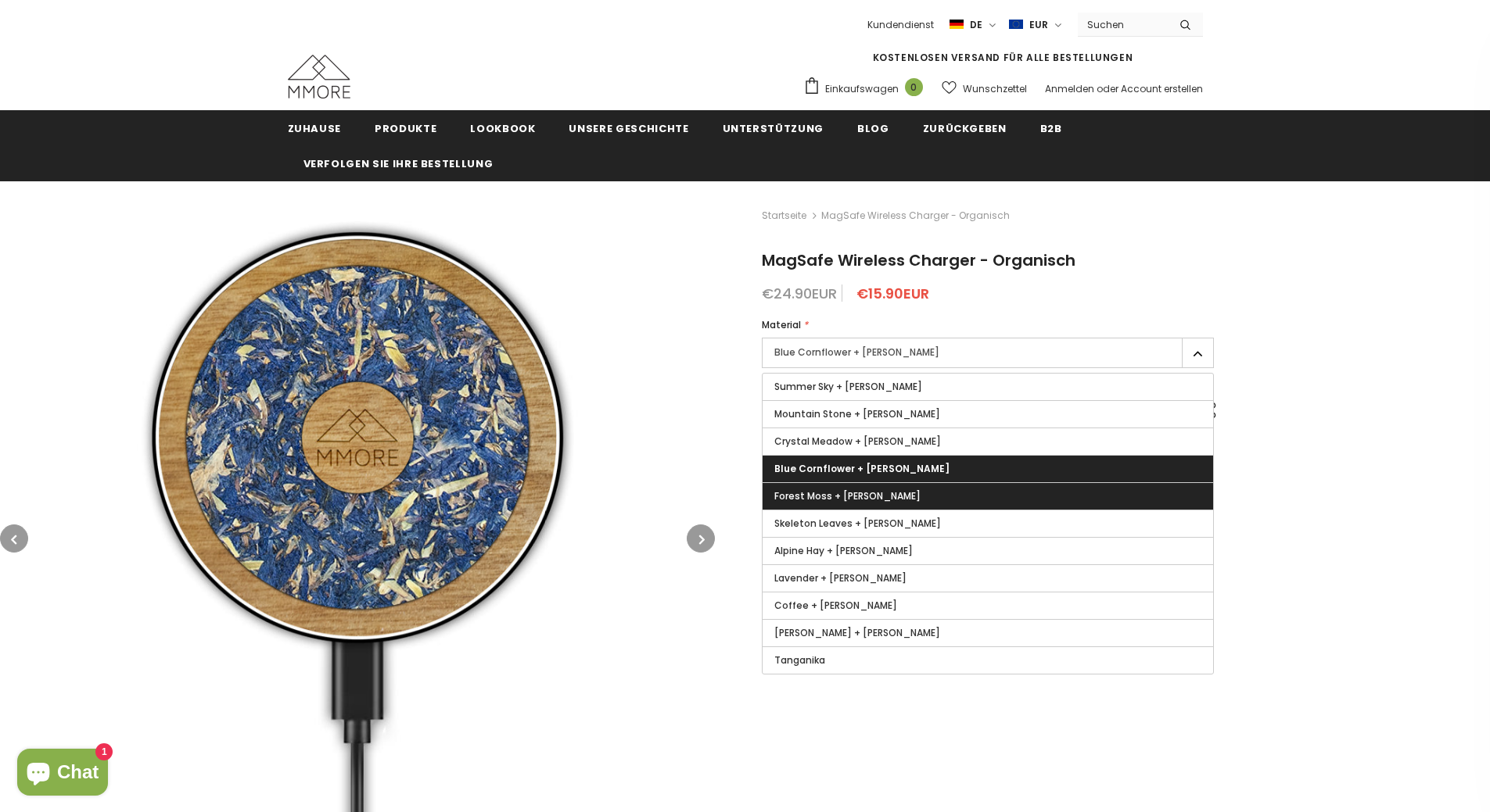
click at [921, 486] on label "Forest Moss + Tanganika Wood" at bounding box center [987, 496] width 450 height 26
click at [0, 0] on input "Forest Moss + Tanganika Wood" at bounding box center [0, 0] width 0 height 0
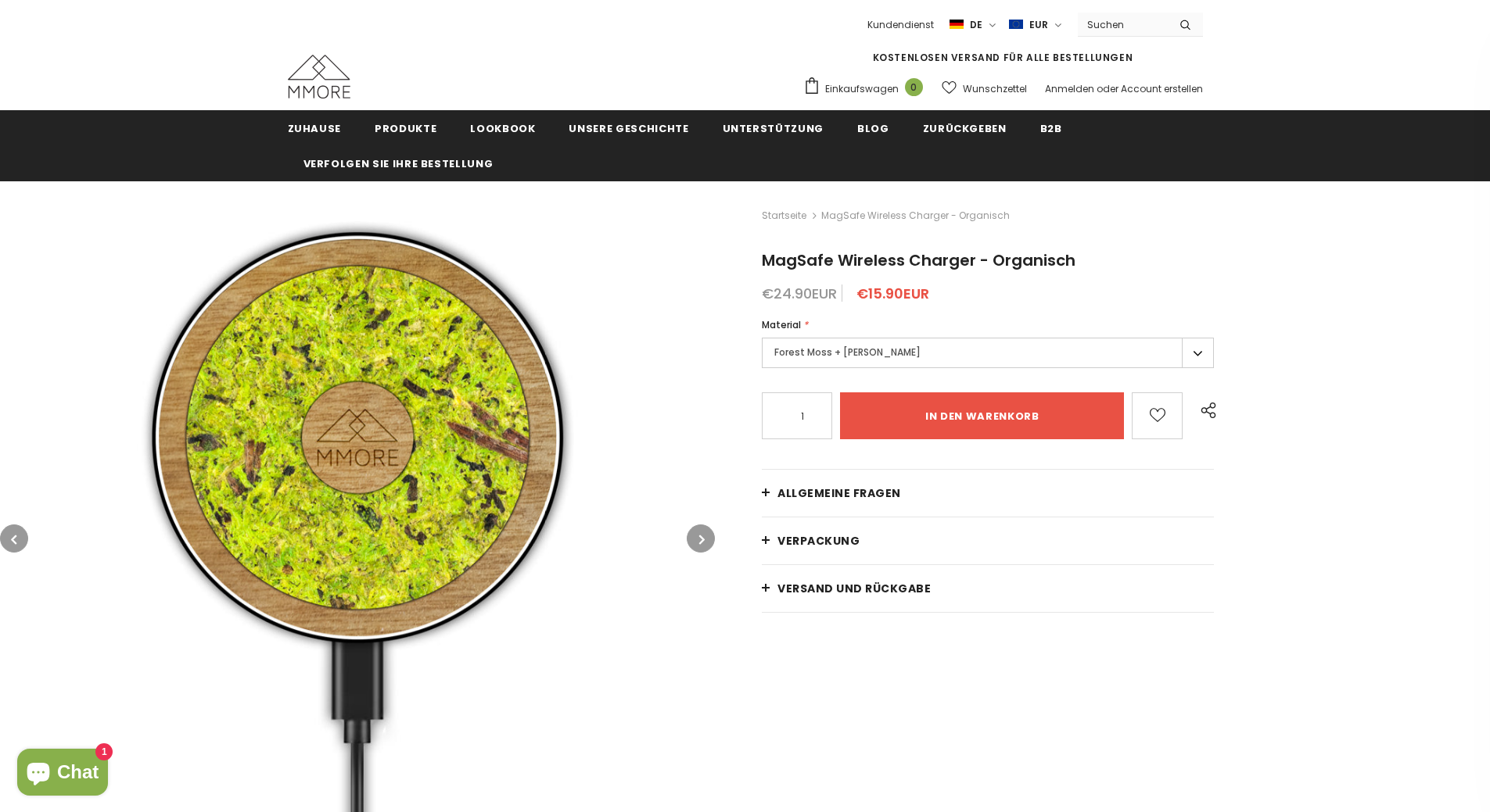
click at [913, 350] on label "Forest Moss + Tanganika Wood" at bounding box center [987, 353] width 452 height 31
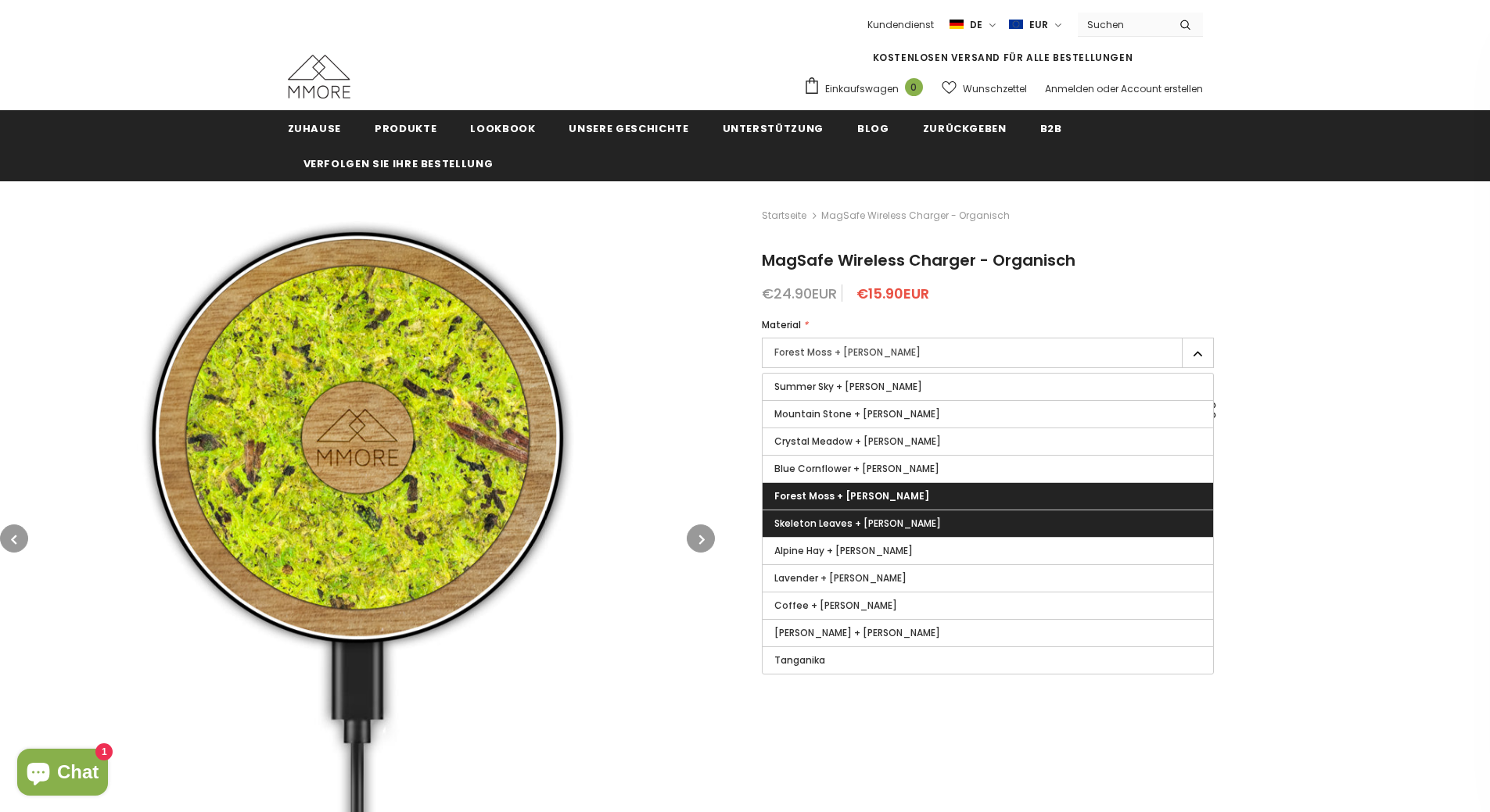
click at [917, 522] on span "Skeleton Leaves + Tanganika Wood" at bounding box center [857, 524] width 166 height 14
click at [0, 0] on input "Skeleton Leaves + Tanganika Wood" at bounding box center [0, 0] width 0 height 0
